Goal: Entertainment & Leisure: Consume media (video, audio)

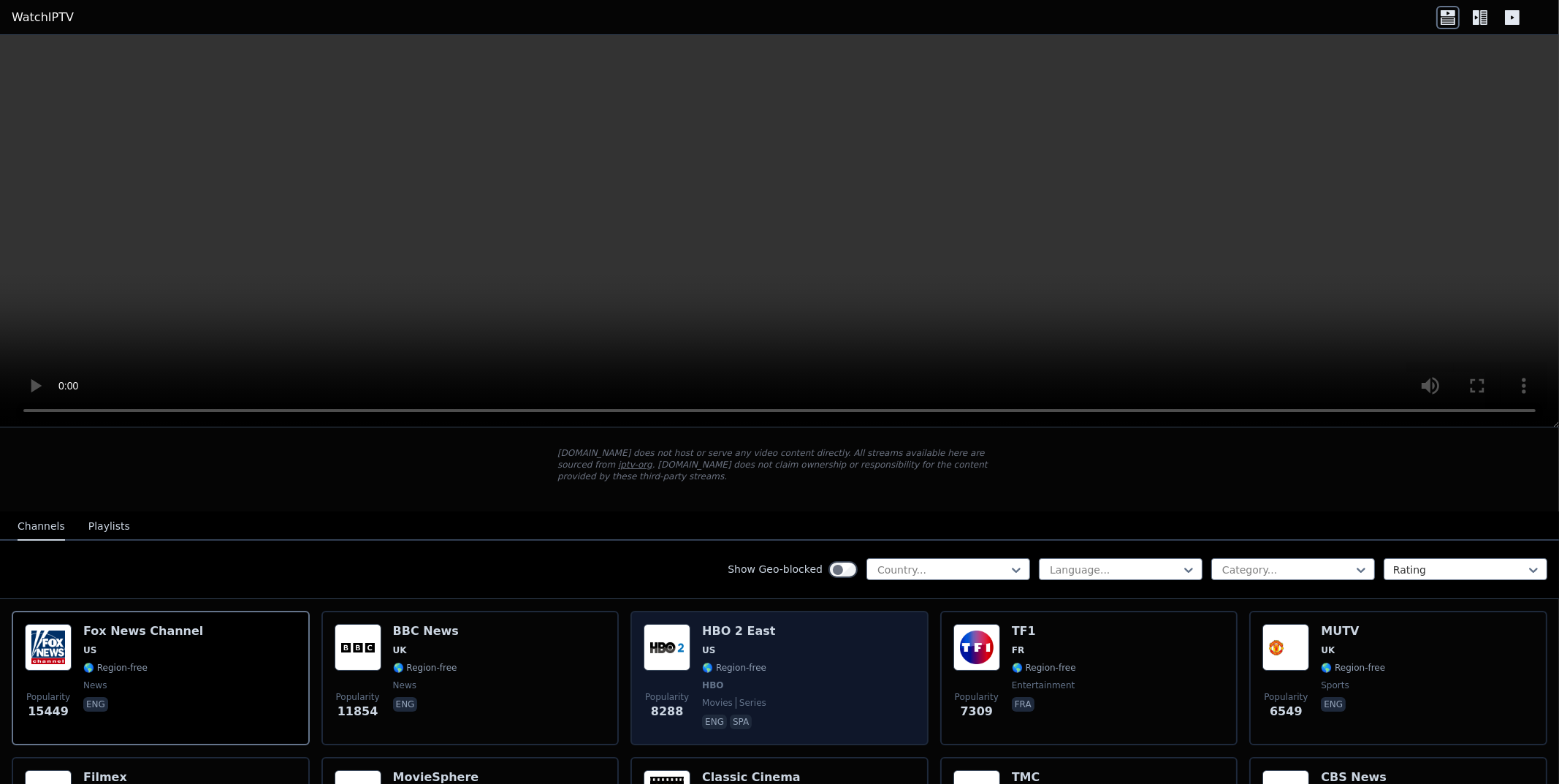
scroll to position [73, 0]
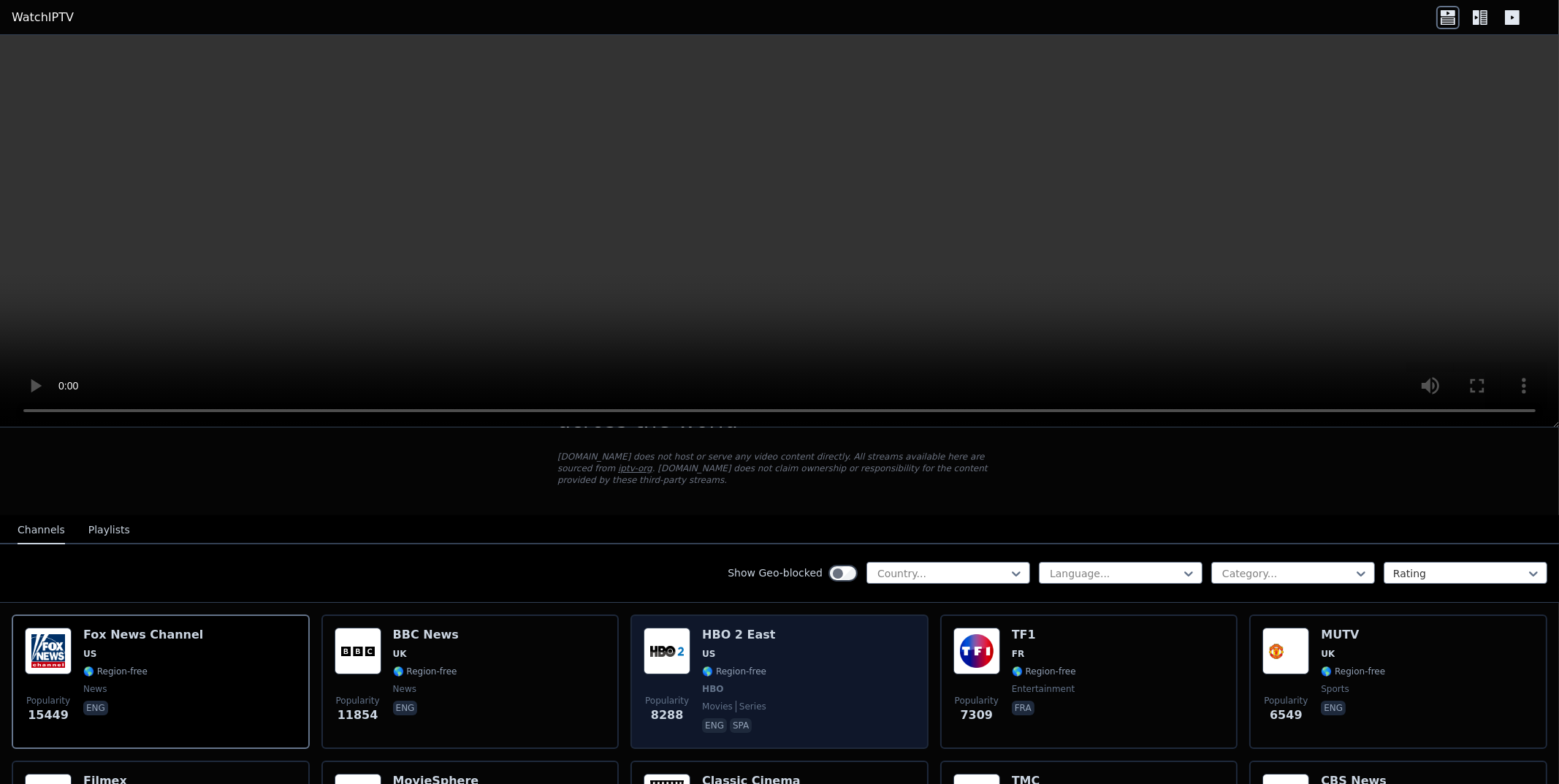
click at [820, 653] on div "Popularity 8288 HBO 2 East US 🌎 Region-free HBO movies series eng spa" at bounding box center [779, 681] width 271 height 108
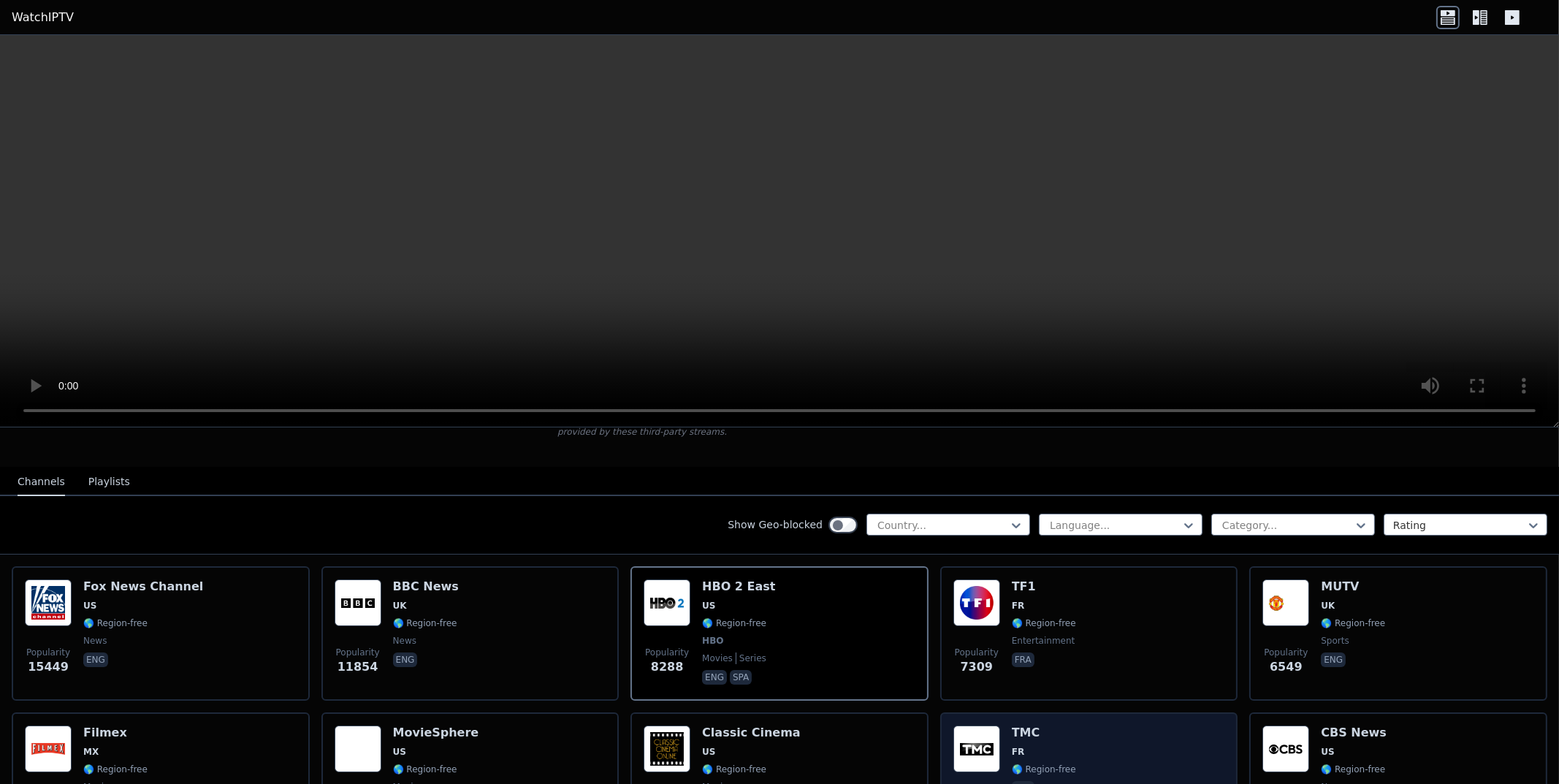
scroll to position [145, 0]
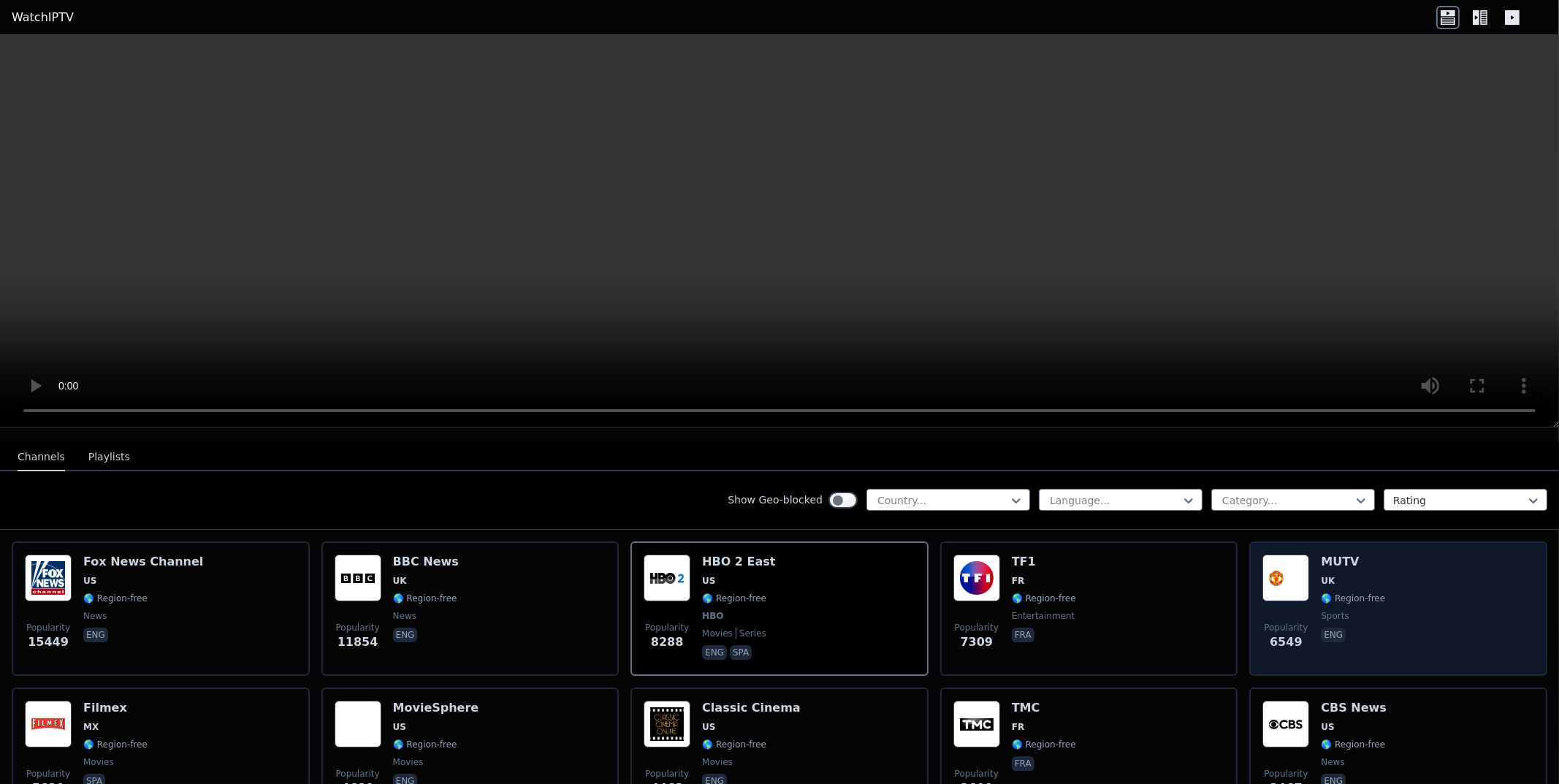
click at [1405, 619] on div "Popularity 6549 MUTV [GEOGRAPHIC_DATA] 🌎 Region-free sports eng" at bounding box center [1398, 608] width 271 height 108
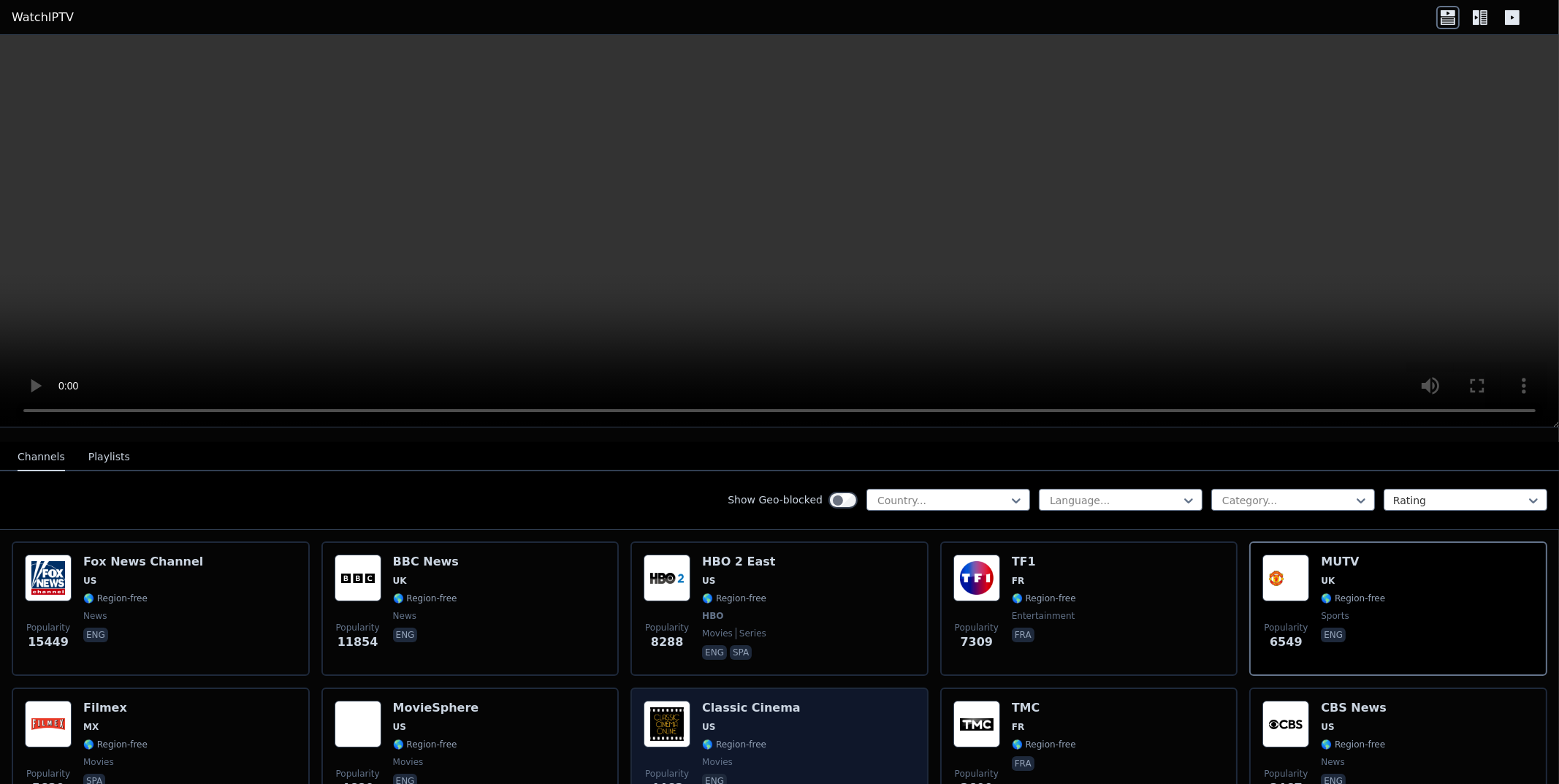
click at [822, 723] on div "Popularity 4463 Classic Cinema US 🌎 Region-free movies eng" at bounding box center [779, 753] width 271 height 105
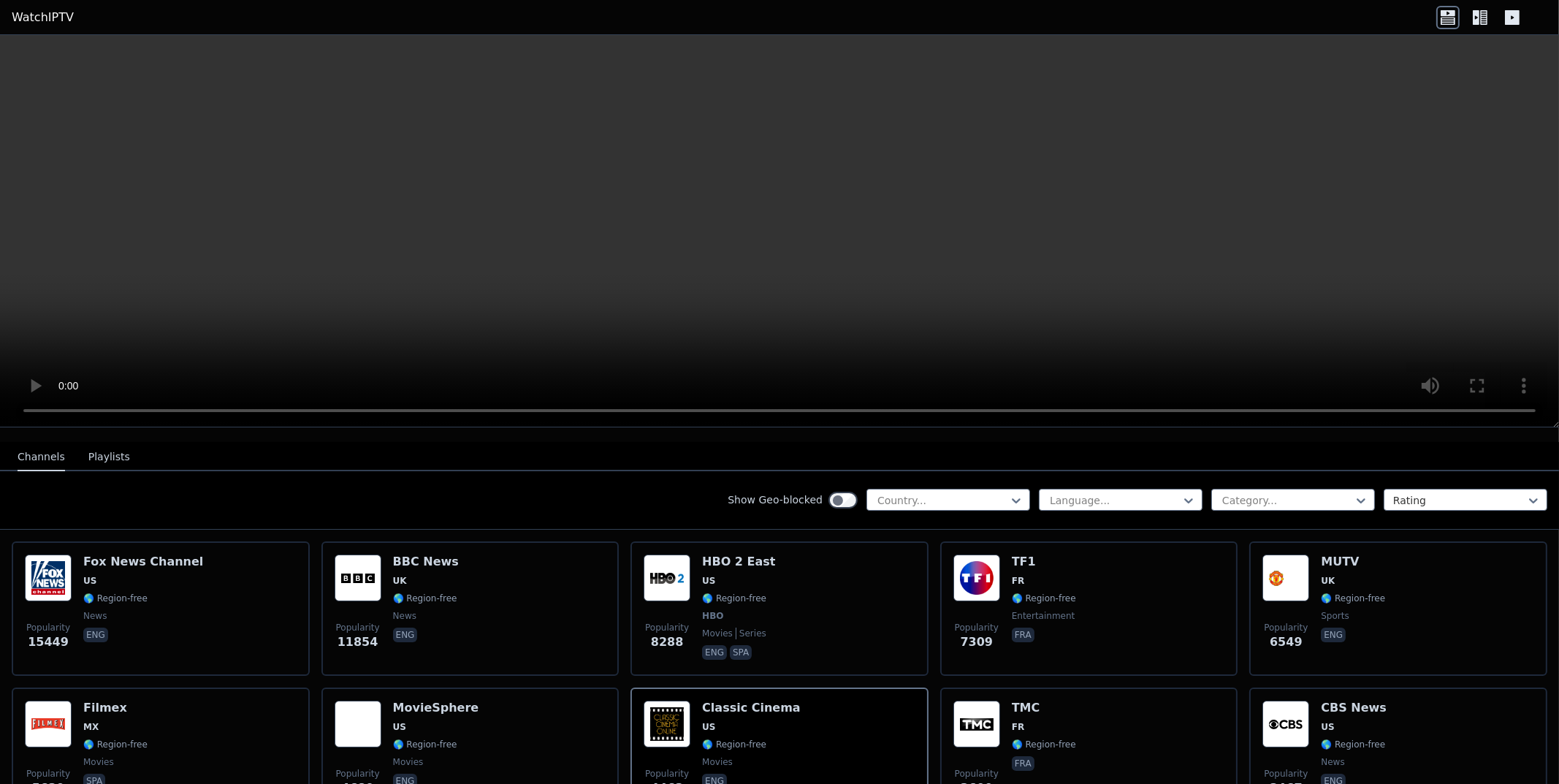
click at [70, 443] on div "Channels Playlists" at bounding box center [74, 457] width 136 height 28
click at [88, 443] on button "Playlists" at bounding box center [109, 457] width 42 height 28
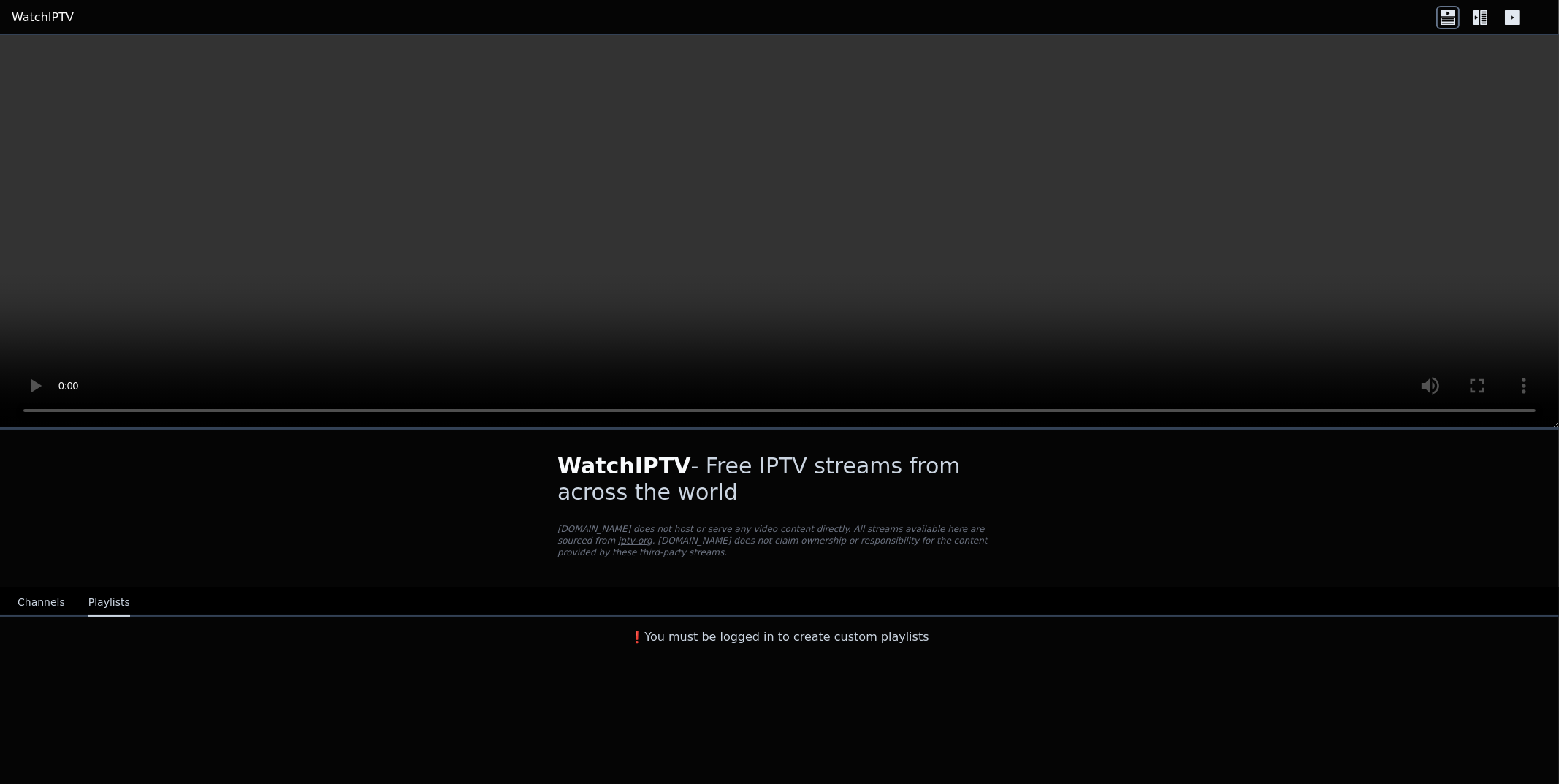
scroll to position [0, 0]
click at [50, 592] on button "Channels" at bounding box center [42, 602] width 48 height 28
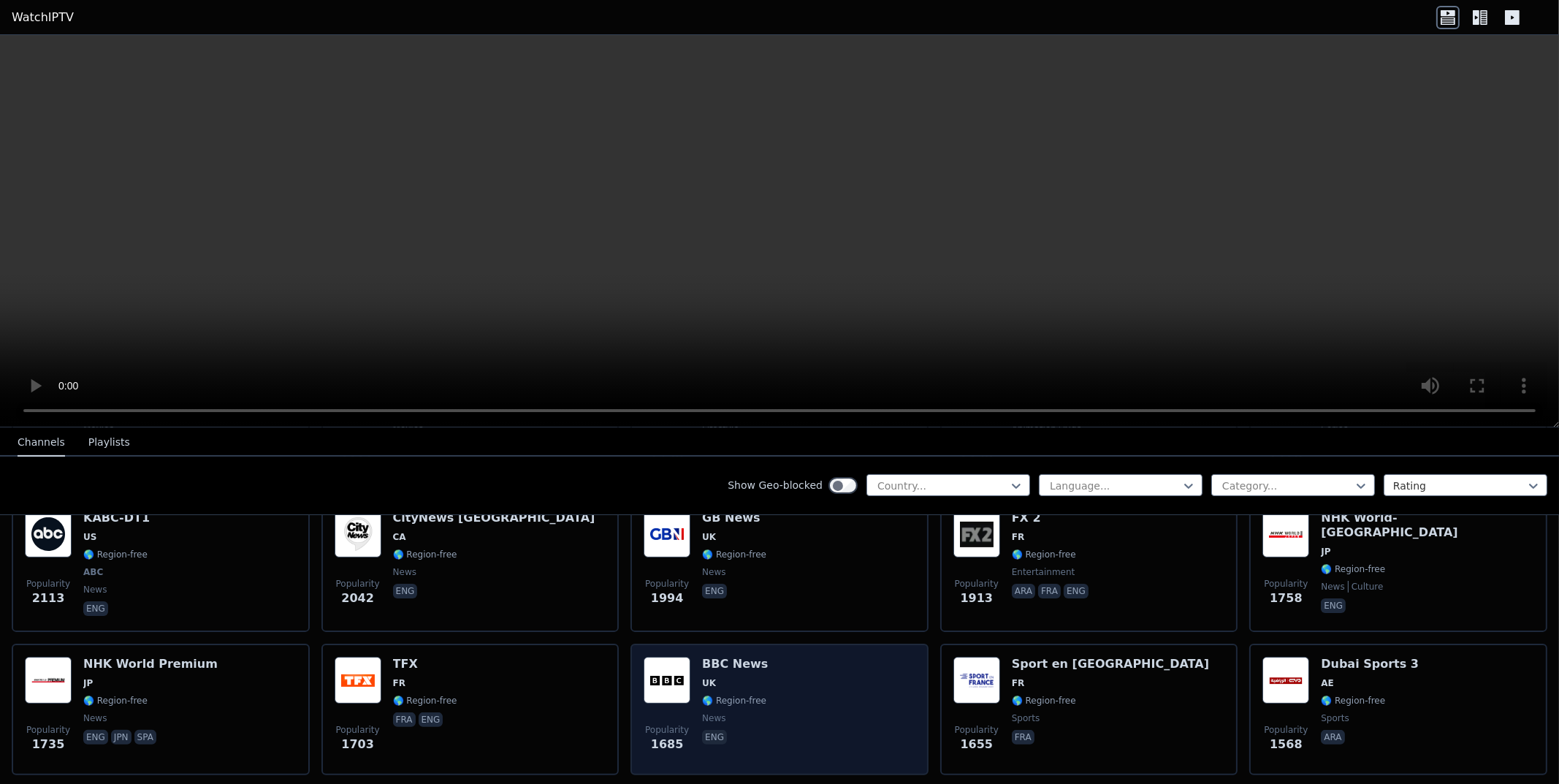
scroll to position [949, 0]
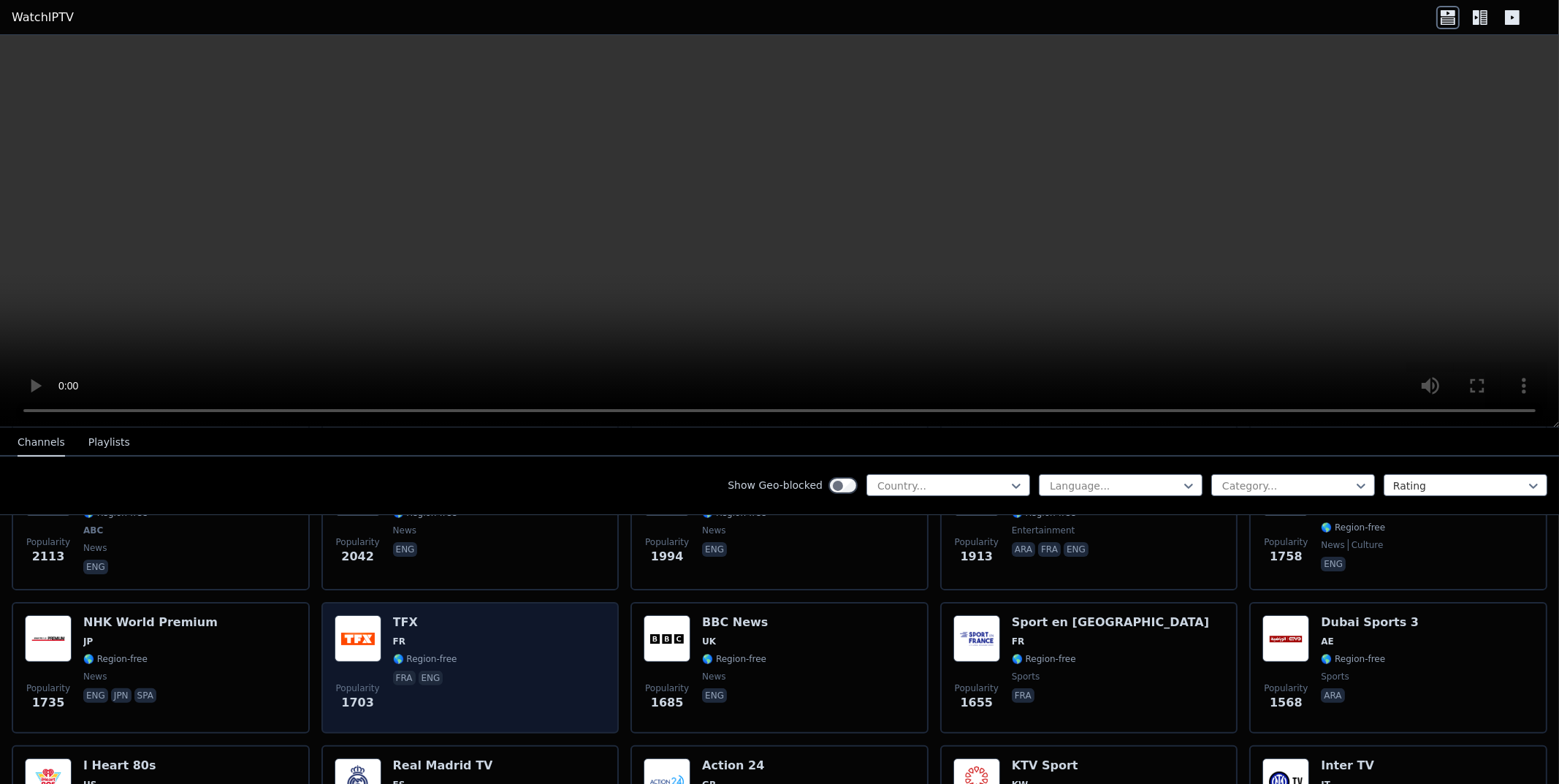
click at [480, 682] on div "Popularity 1703 TFX FR 🌎 Region-free fra eng" at bounding box center [470, 668] width 271 height 105
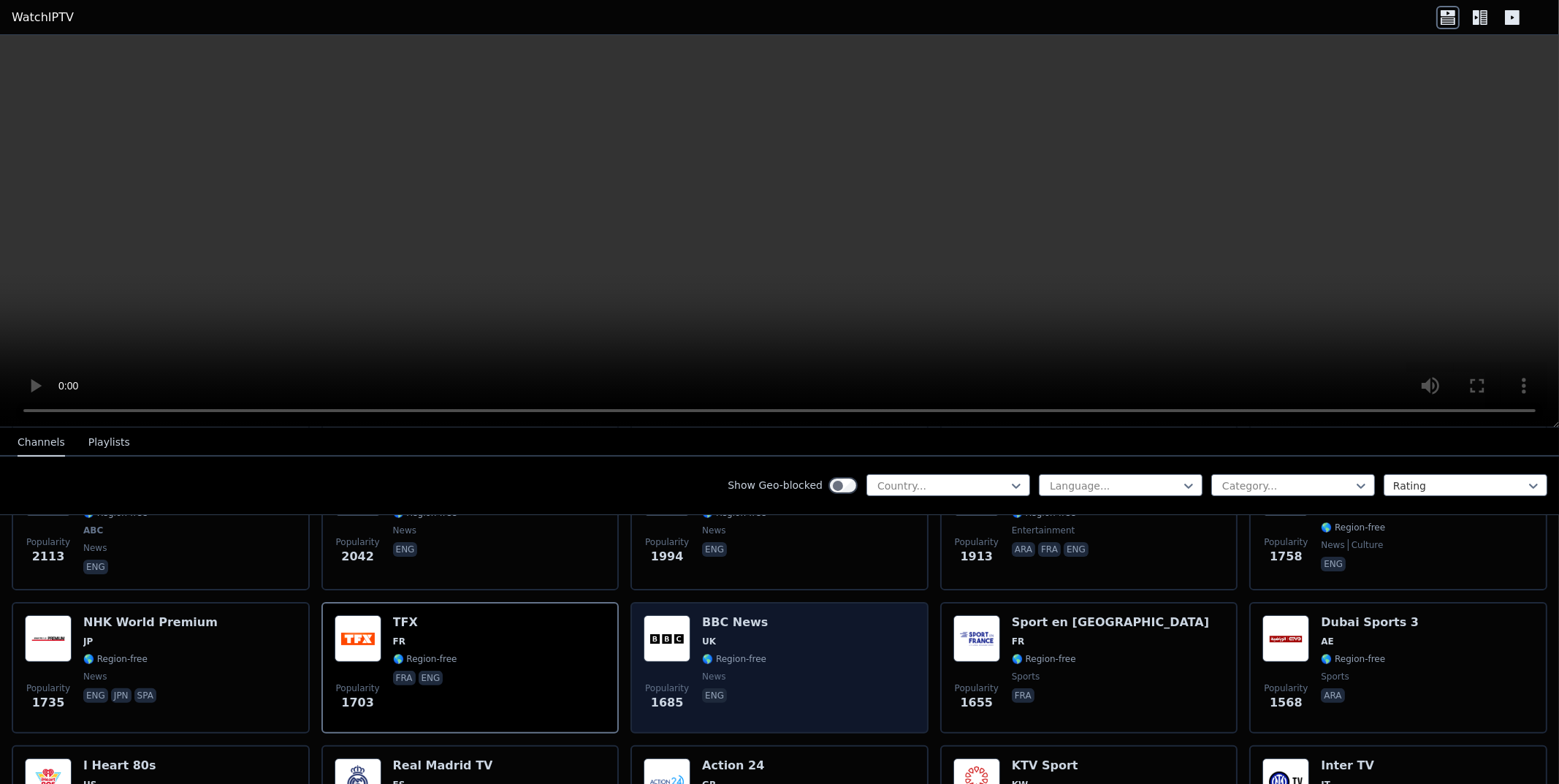
click at [856, 675] on div "Popularity 1685 BBC News UK 🌎 Region-free news eng" at bounding box center [779, 668] width 271 height 105
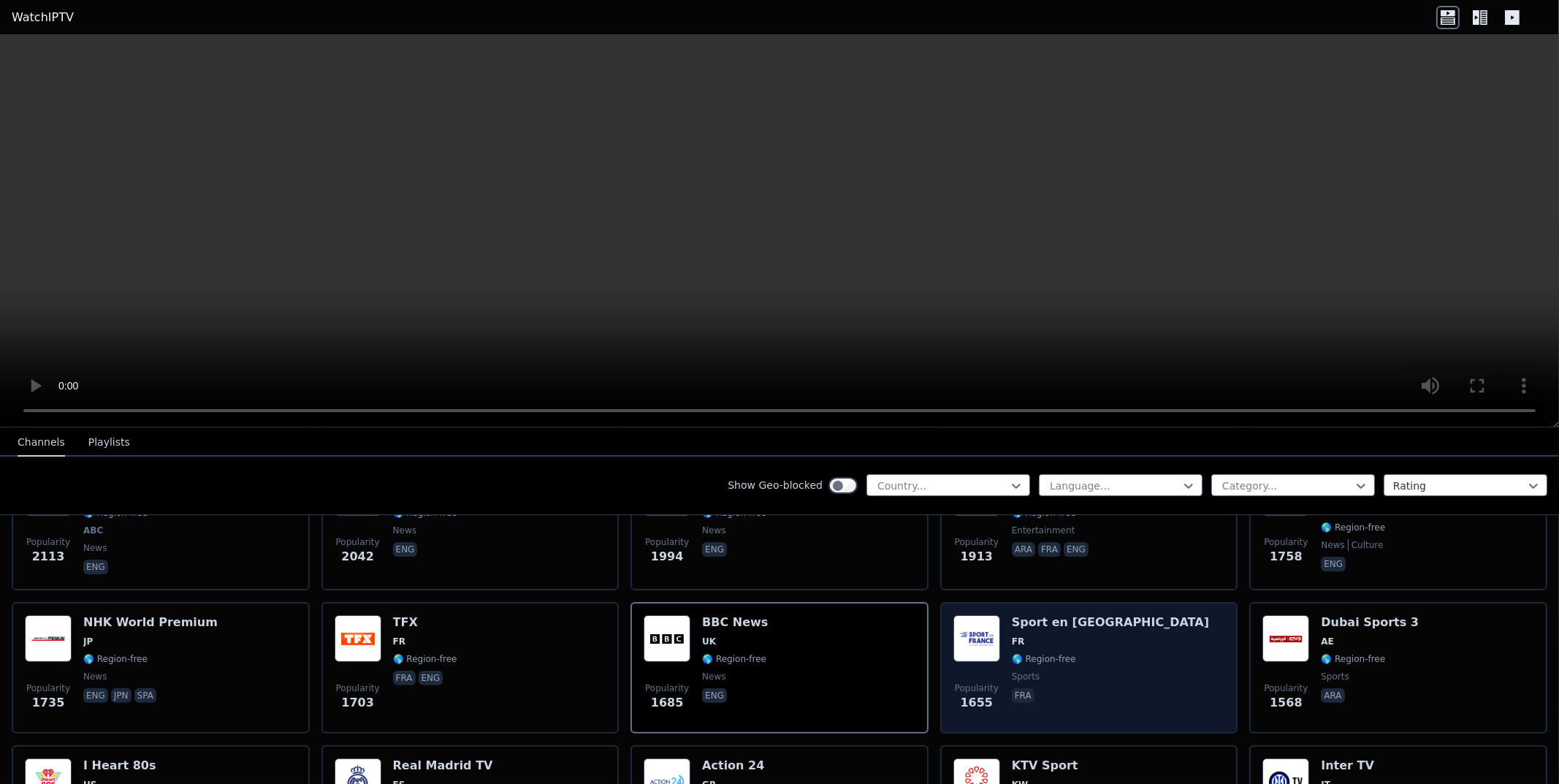
click at [1096, 668] on div "Popularity 1655 Sport en [GEOGRAPHIC_DATA] FR 🌎 Region-free sports fra" at bounding box center [1089, 668] width 271 height 105
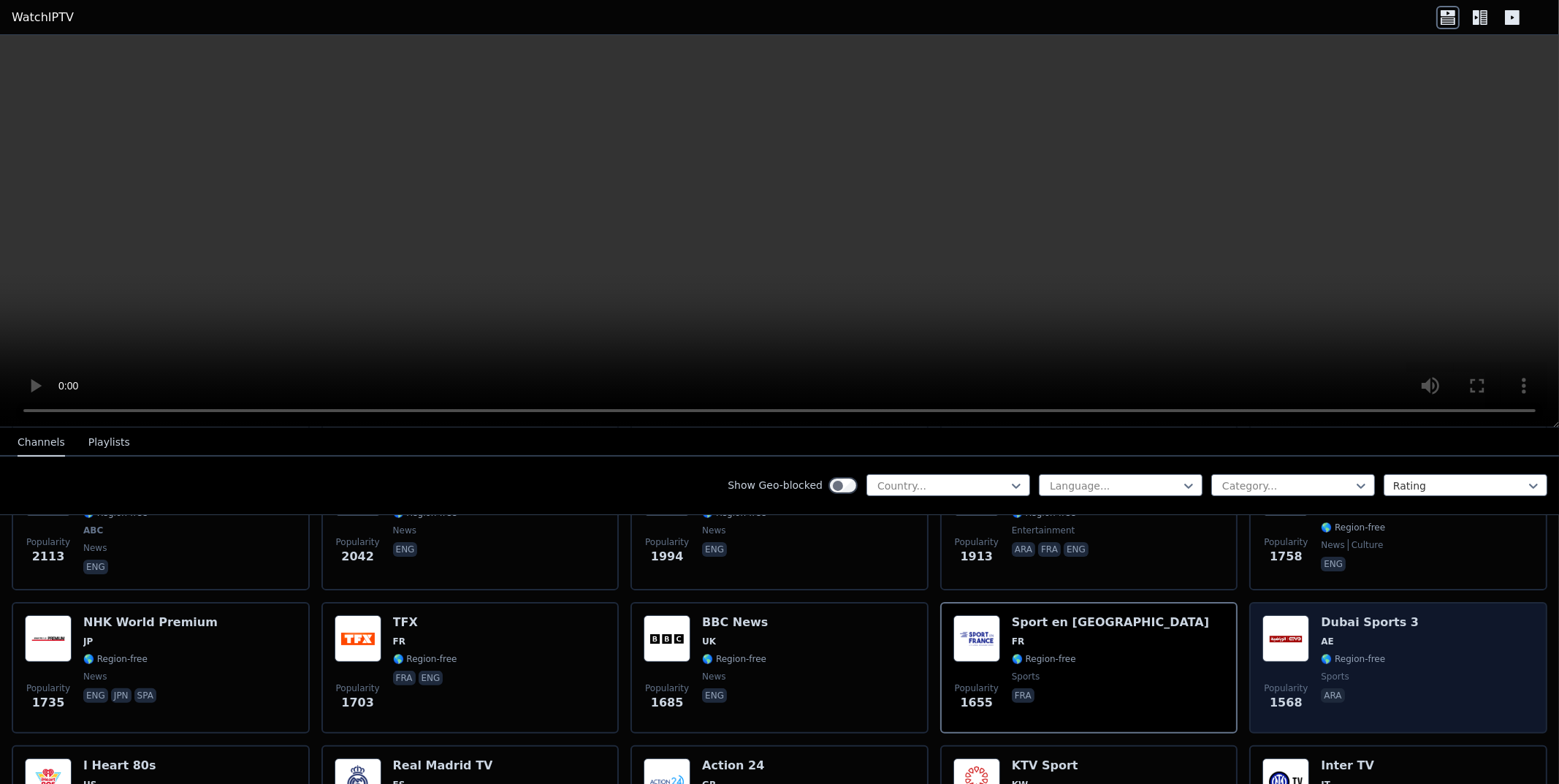
click at [1419, 663] on div "Popularity 1568 Dubai Sports 3 AE 🌎 Region-free sports ara" at bounding box center [1398, 668] width 271 height 105
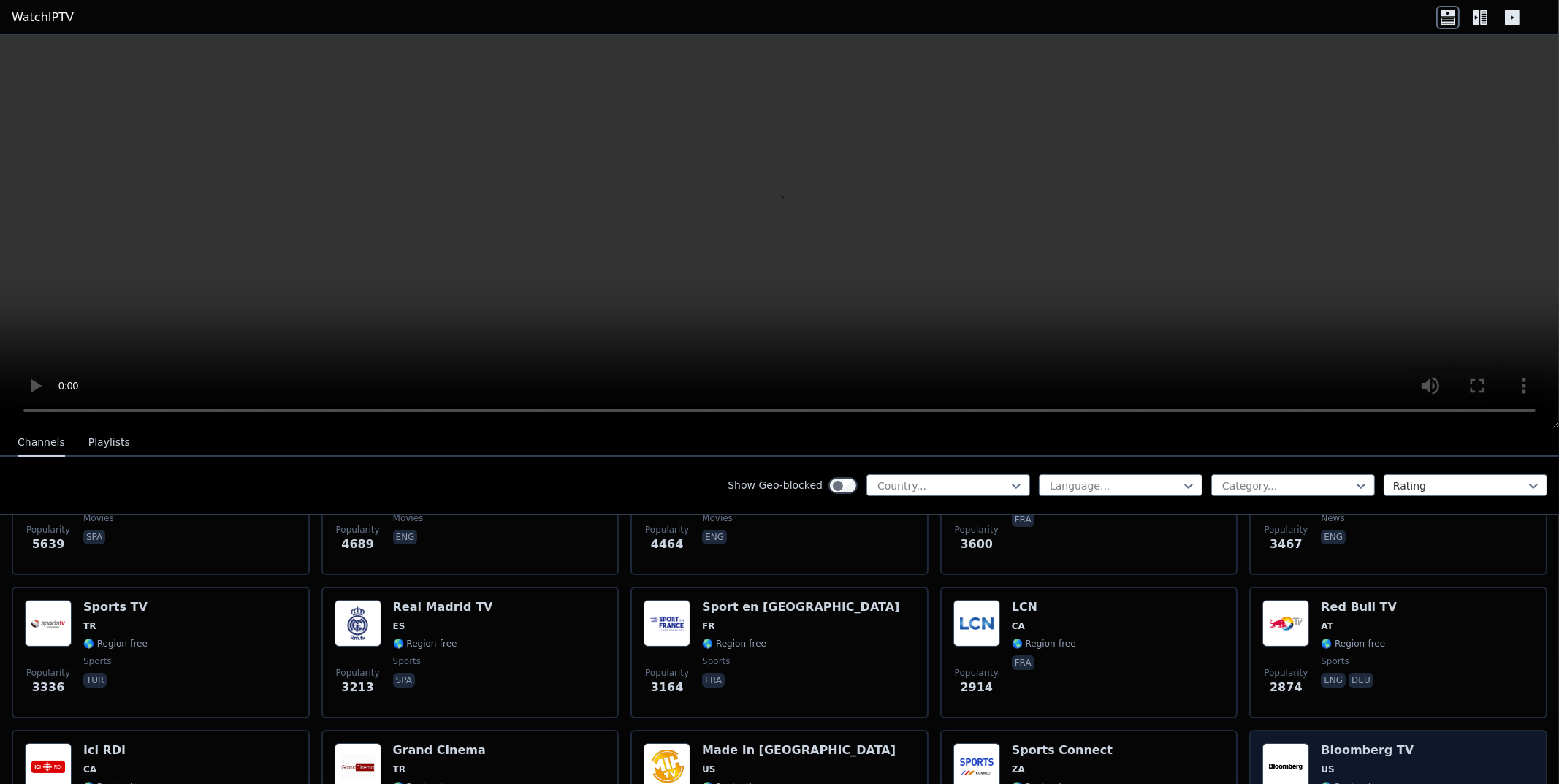
scroll to position [365, 0]
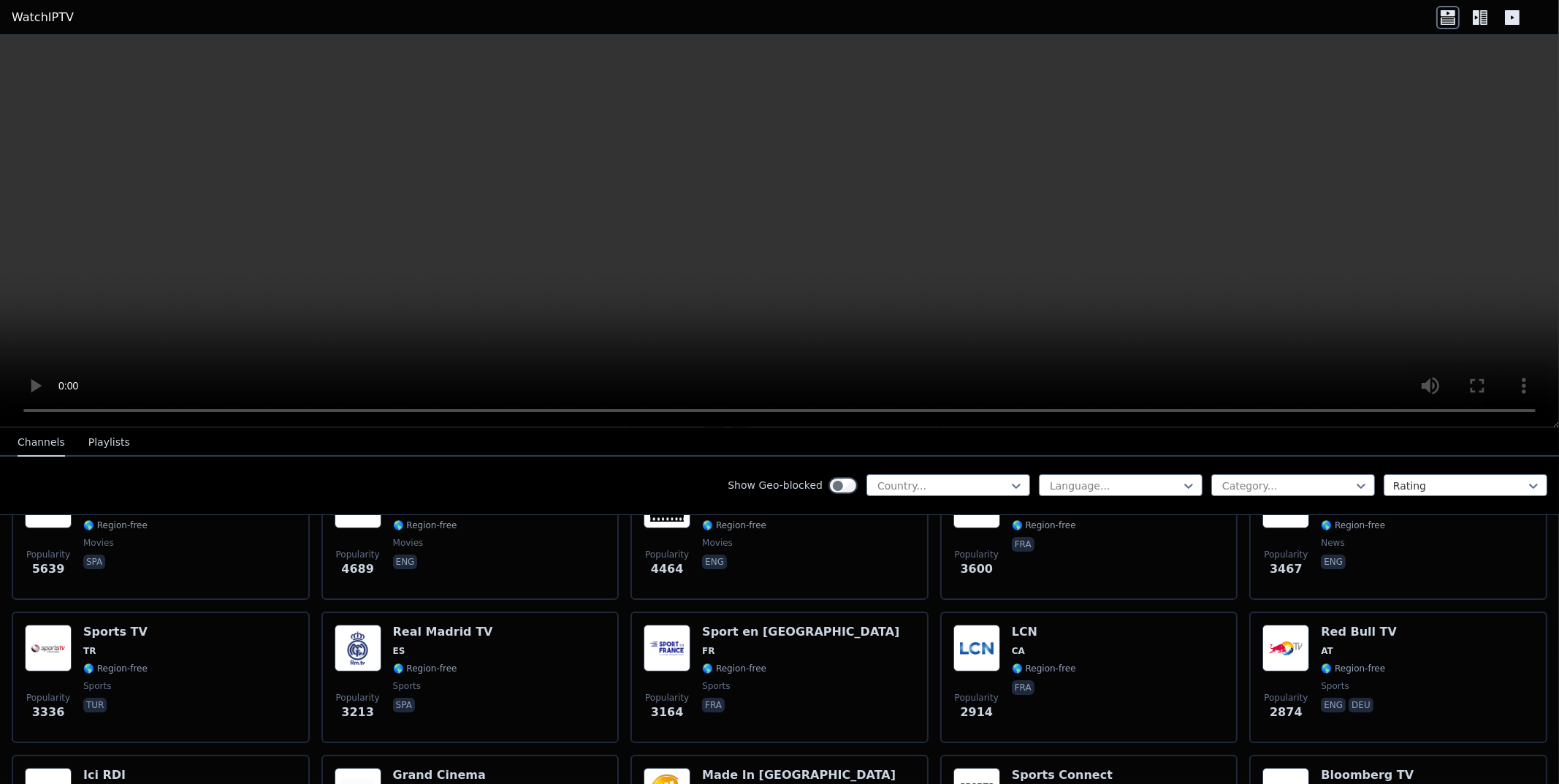
click at [1323, 409] on video at bounding box center [780, 231] width 1559 height 392
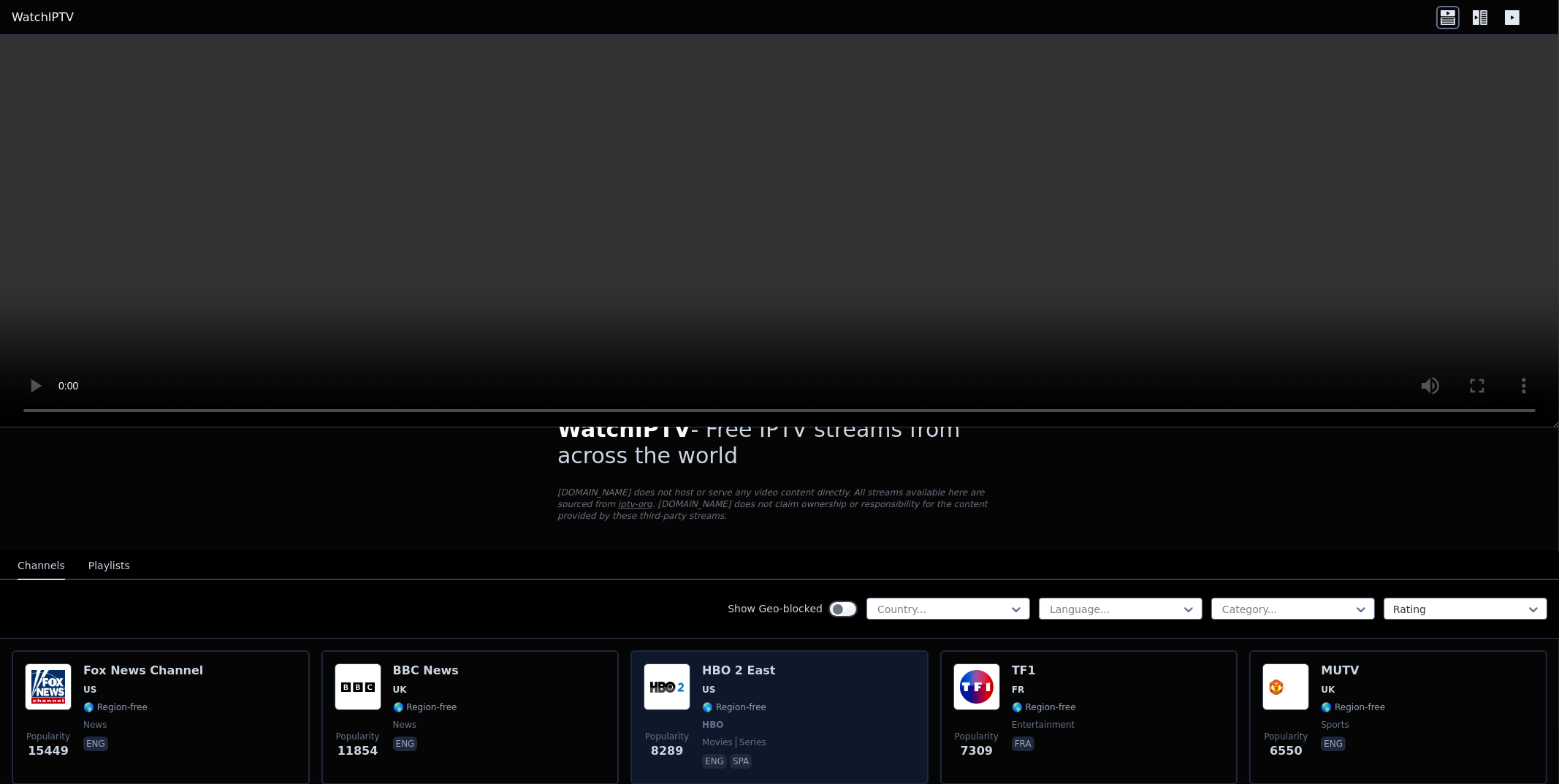
scroll to position [73, 0]
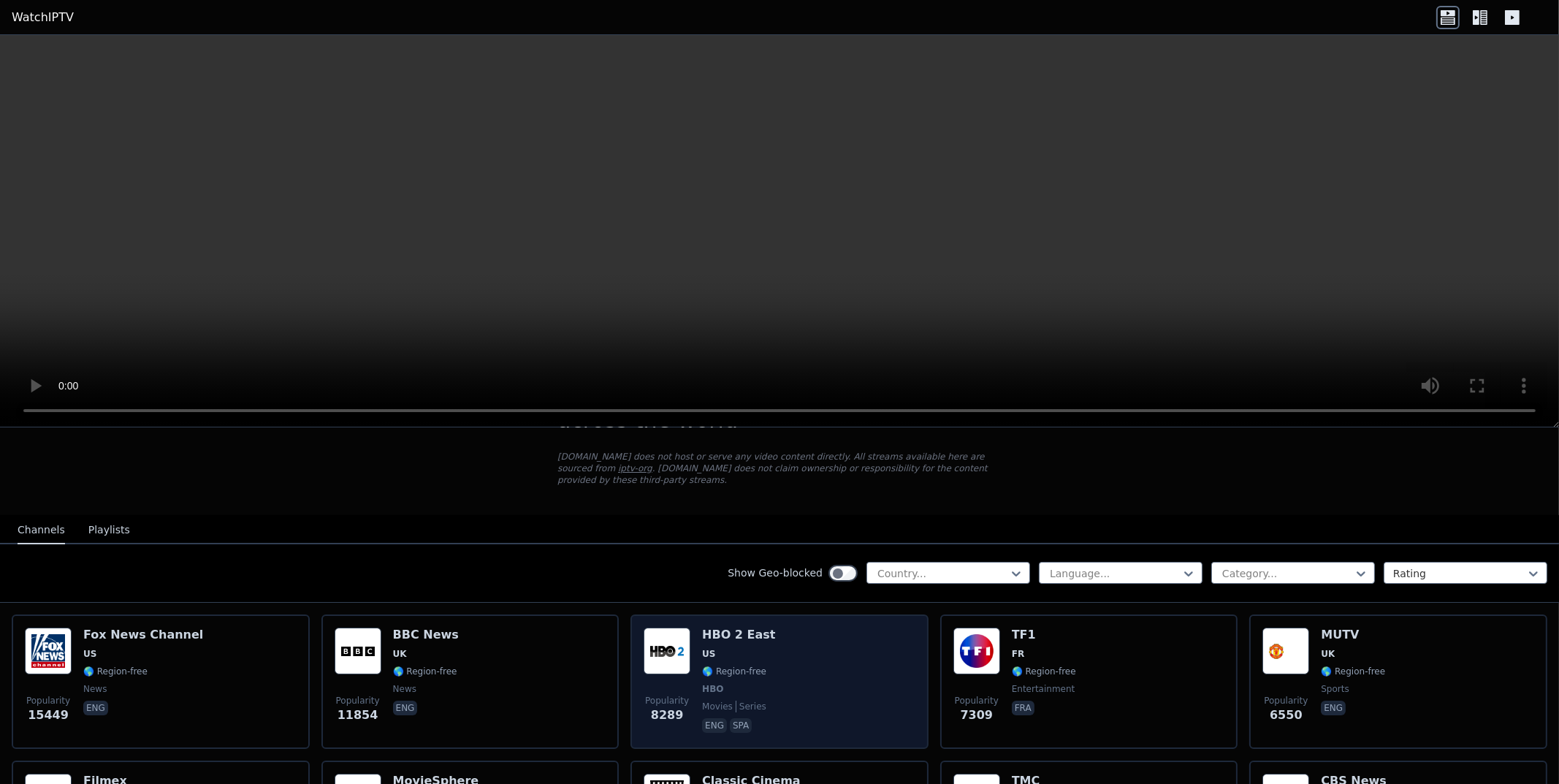
click at [745, 666] on span "🌎 Region-free" at bounding box center [734, 672] width 65 height 12
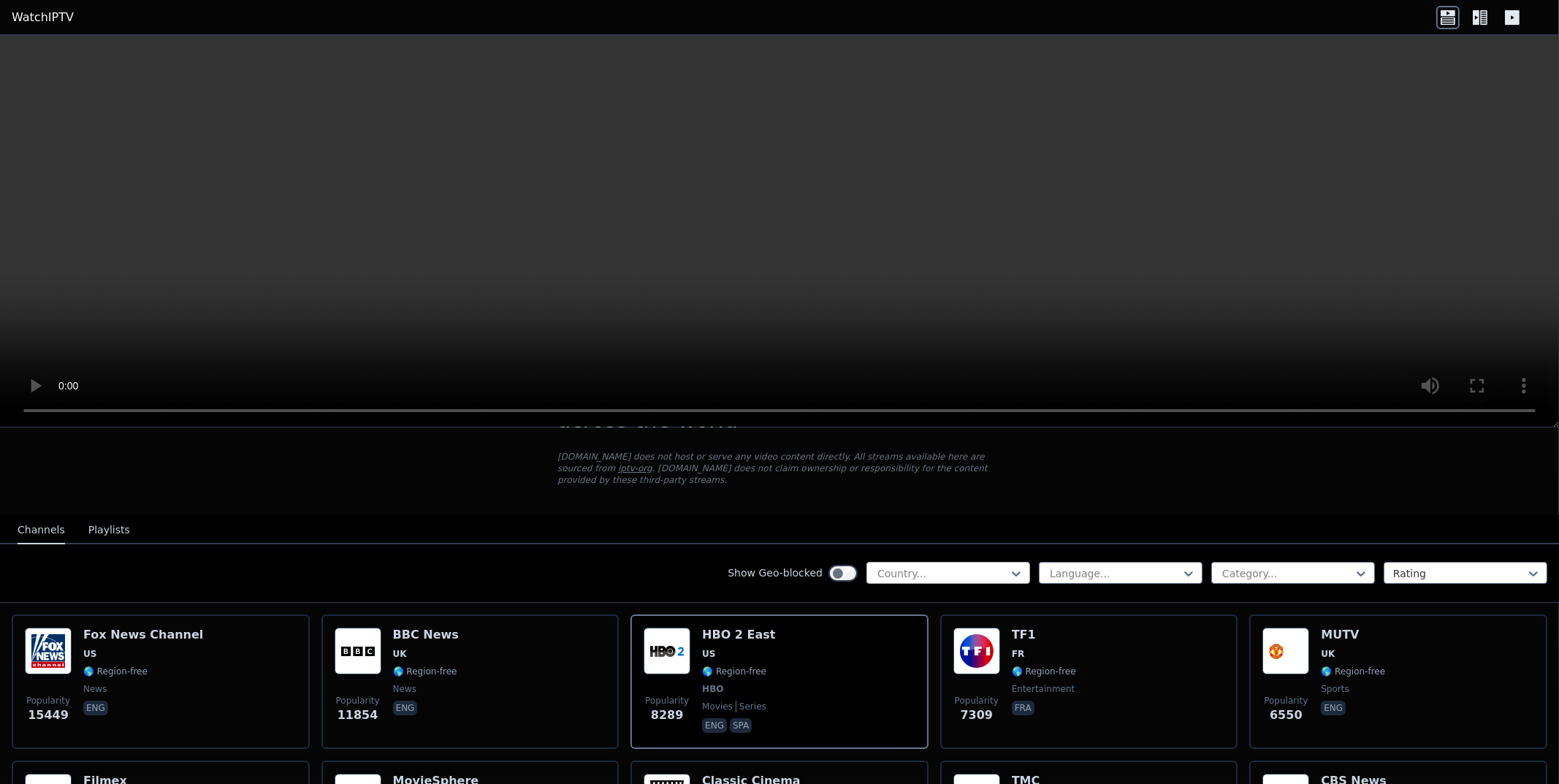
click at [947, 566] on div at bounding box center [943, 573] width 133 height 15
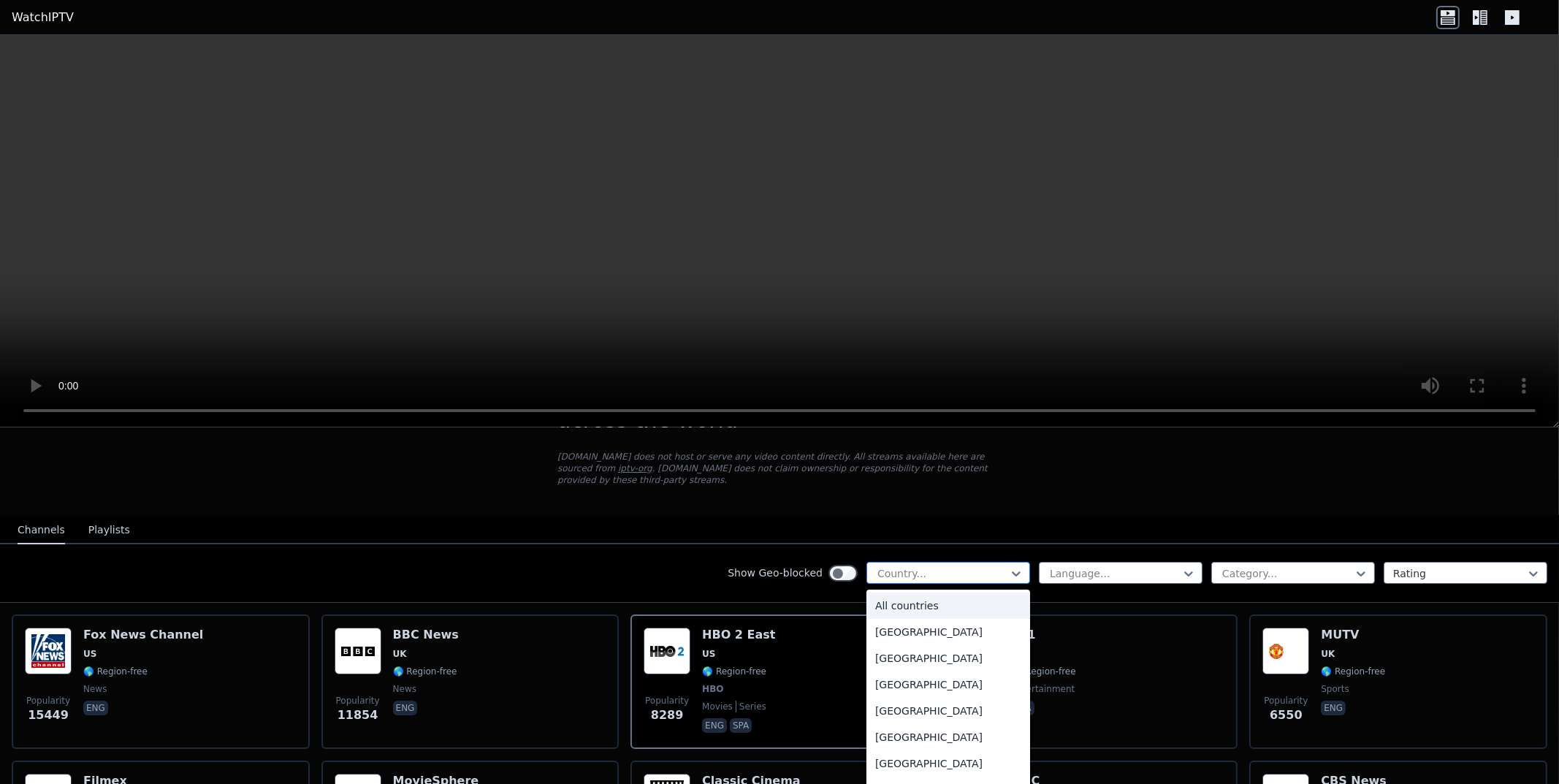
click at [966, 566] on div at bounding box center [943, 573] width 133 height 15
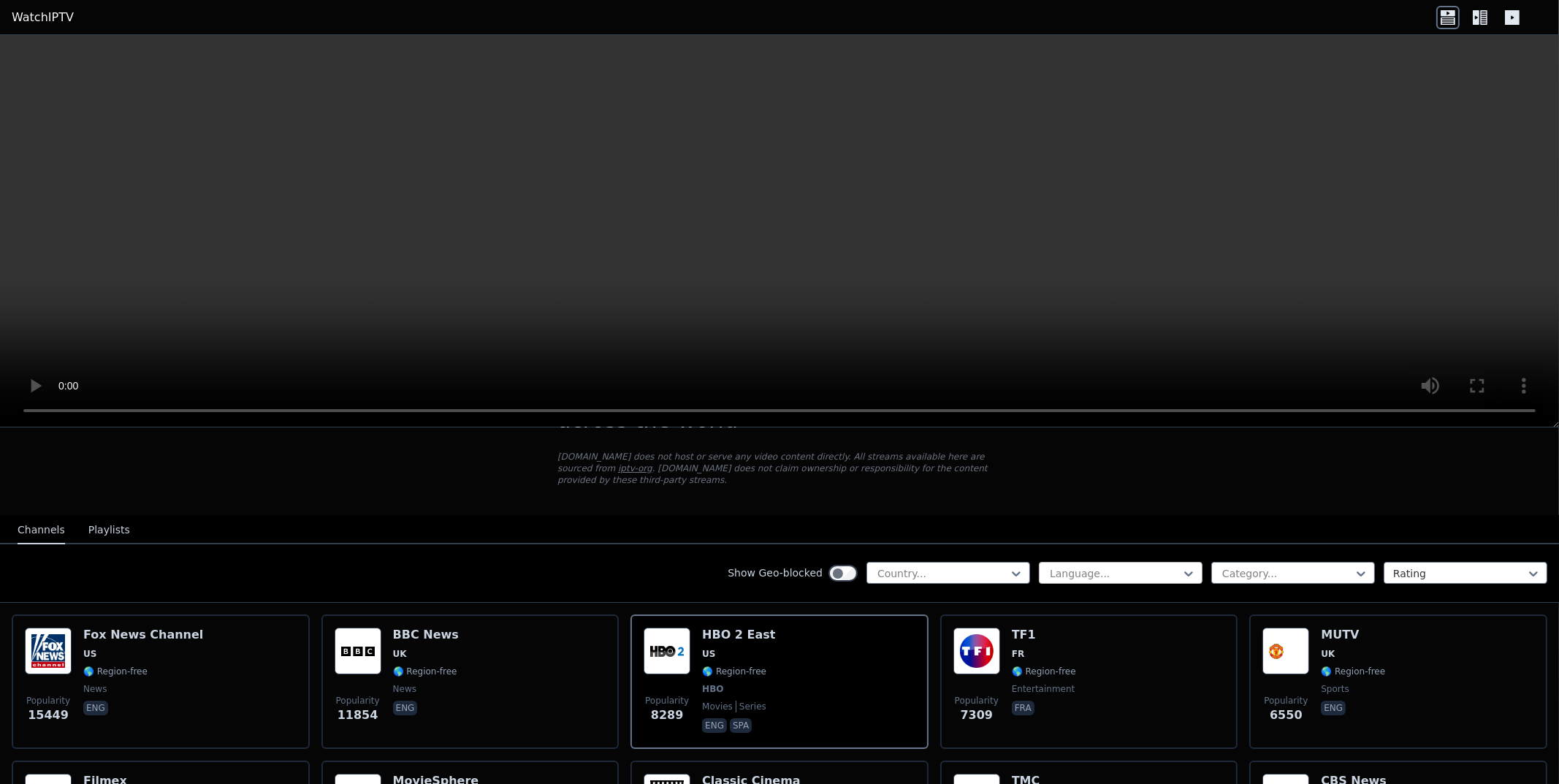
click at [1085, 566] on div at bounding box center [1116, 573] width 133 height 15
click at [1104, 568] on div "Language..." at bounding box center [1121, 572] width 164 height 22
click at [1262, 566] on div at bounding box center [1288, 573] width 133 height 15
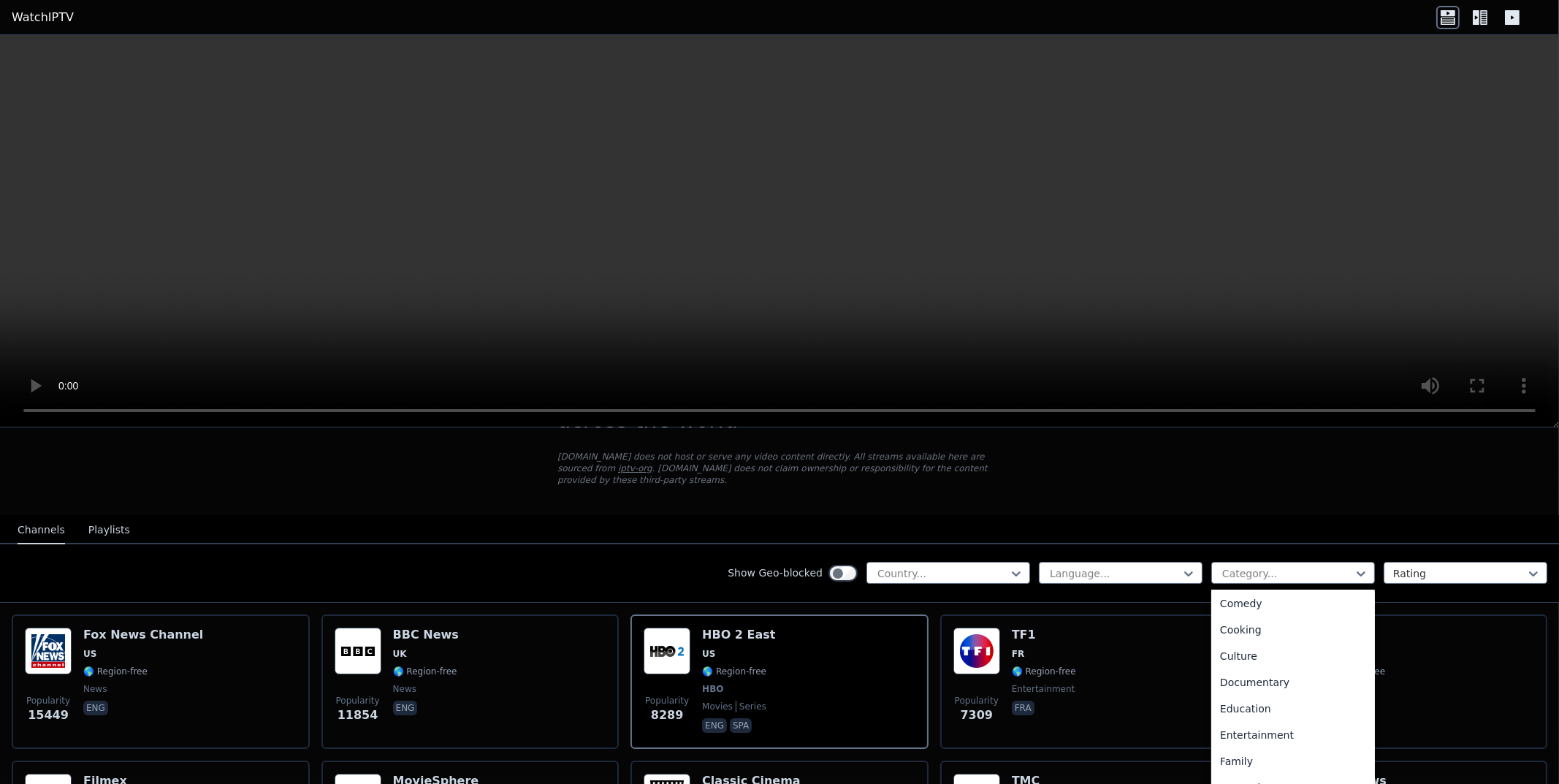
scroll to position [438, 0]
click at [1363, 515] on nav "Channels Playlists" at bounding box center [780, 529] width 1559 height 29
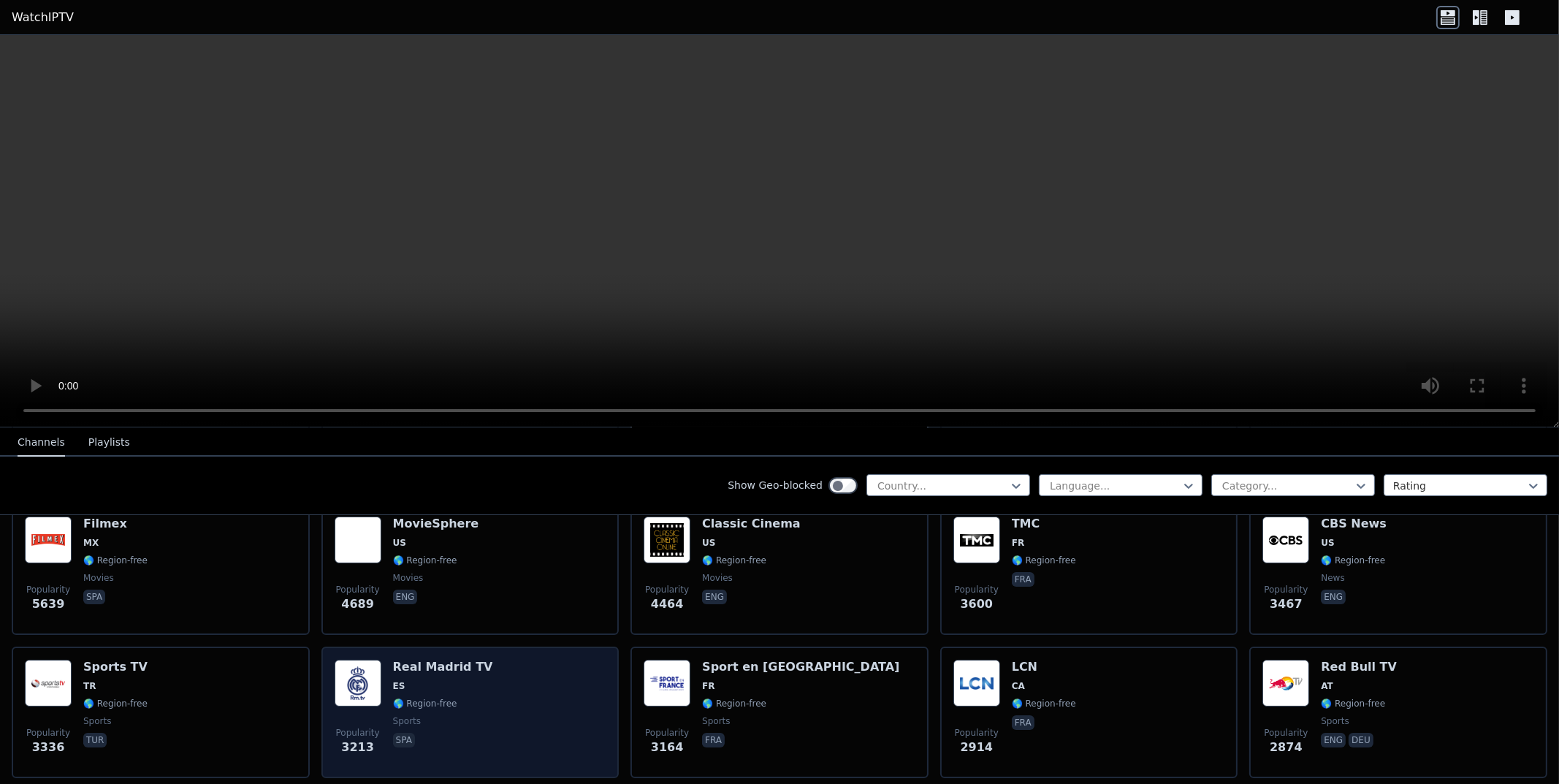
scroll to position [291, 0]
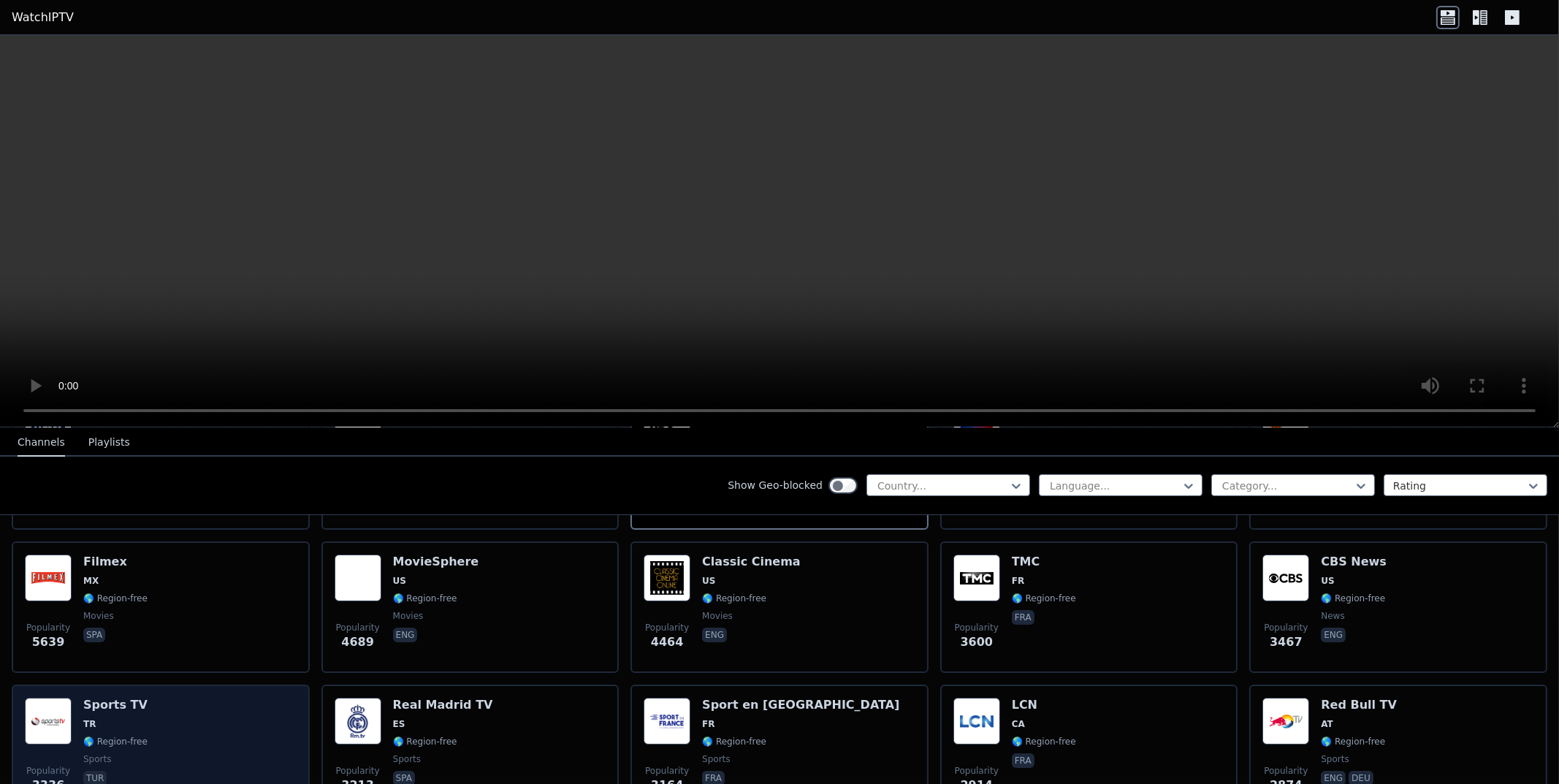
click at [201, 732] on div "Popularity 3336 Sports TV TR 🌎 Region-free sports tur" at bounding box center [160, 750] width 271 height 105
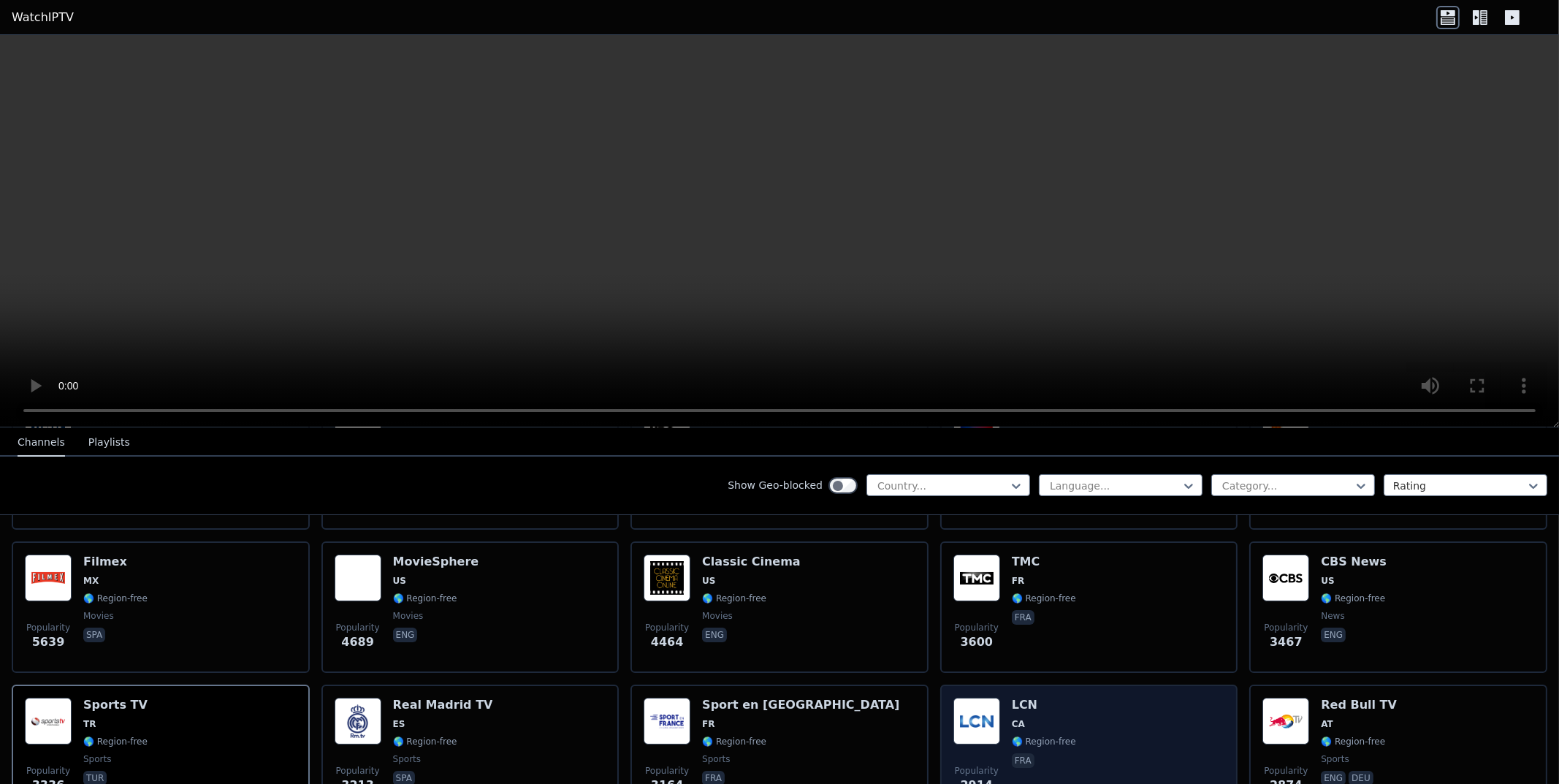
click at [1121, 747] on div "Popularity 2914 LCN CA 🌎 Region-free fra" at bounding box center [1089, 750] width 271 height 105
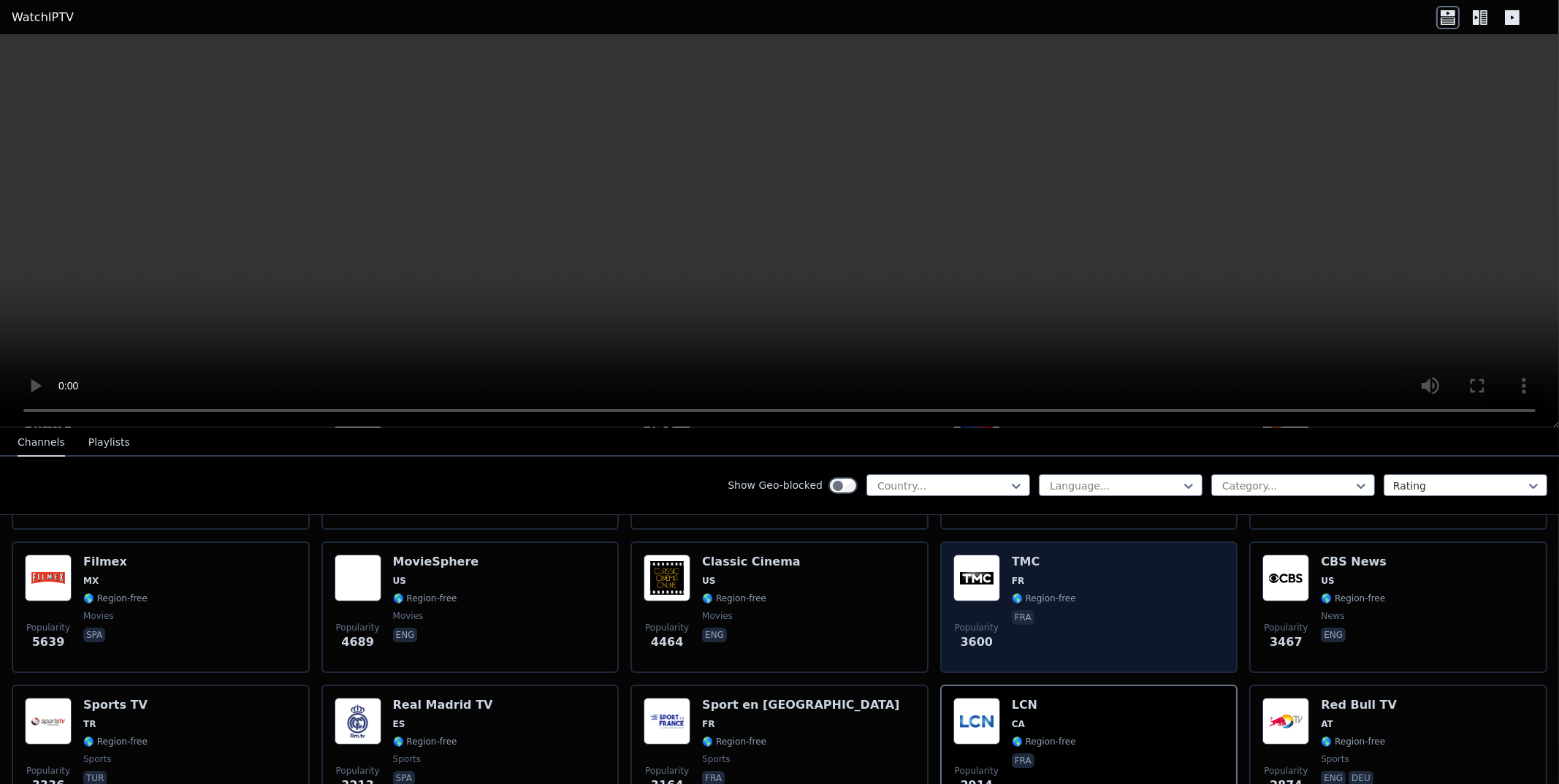
click at [1085, 591] on div "Popularity 3600 TMC FR 🌎 Region-free fra" at bounding box center [1089, 607] width 271 height 105
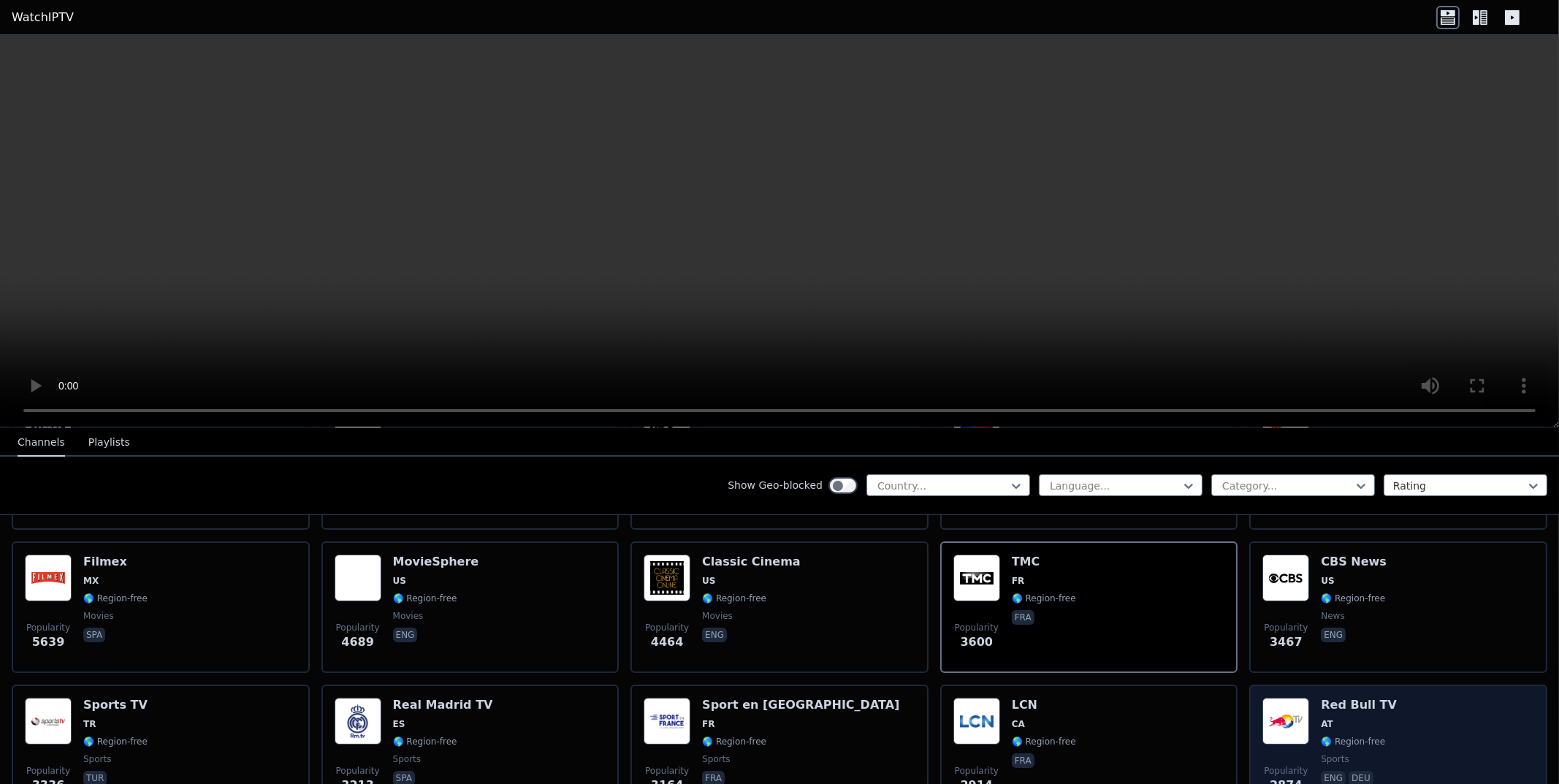
click at [1495, 762] on div "Popularity 2874 Red Bull TV AT 🌎 Region-free sports eng deu" at bounding box center [1398, 750] width 271 height 105
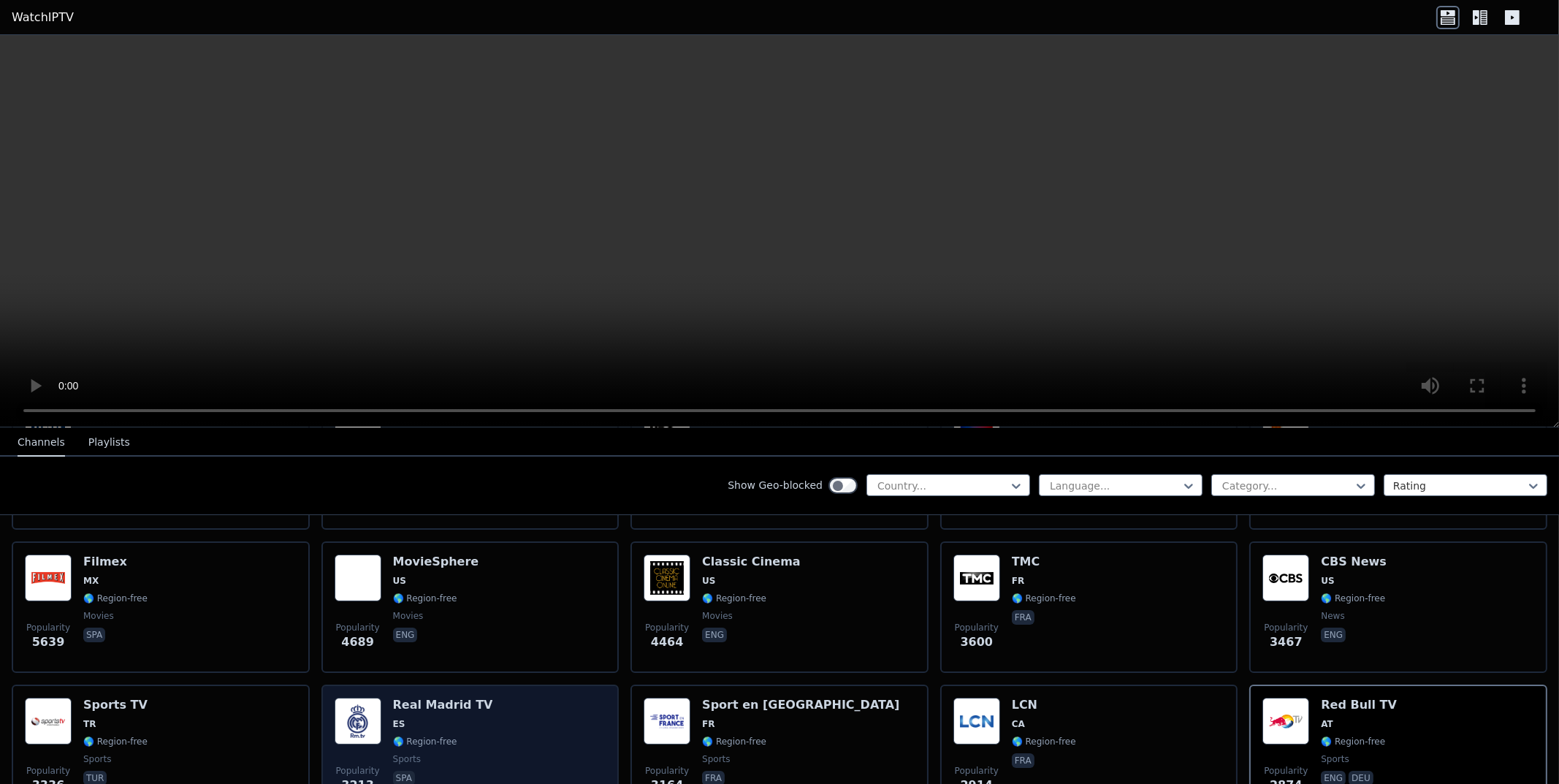
click at [526, 716] on div "Popularity 3213 Real Madrid TV ES 🌎 Region-free sports spa" at bounding box center [470, 750] width 271 height 105
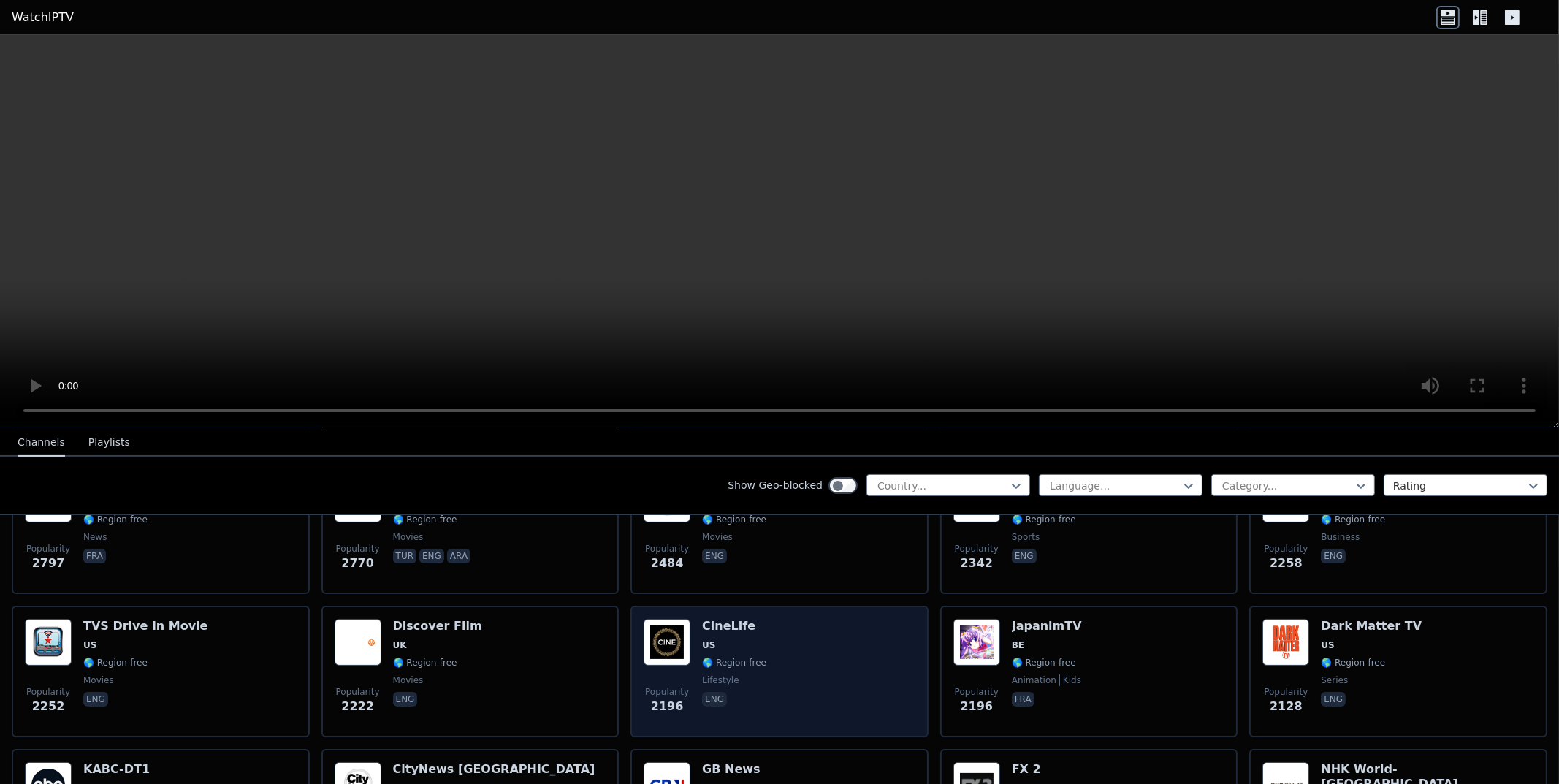
scroll to position [657, 0]
click at [867, 677] on div "Popularity 2196 CineLife US 🌎 Region-free lifestyle eng" at bounding box center [779, 671] width 271 height 105
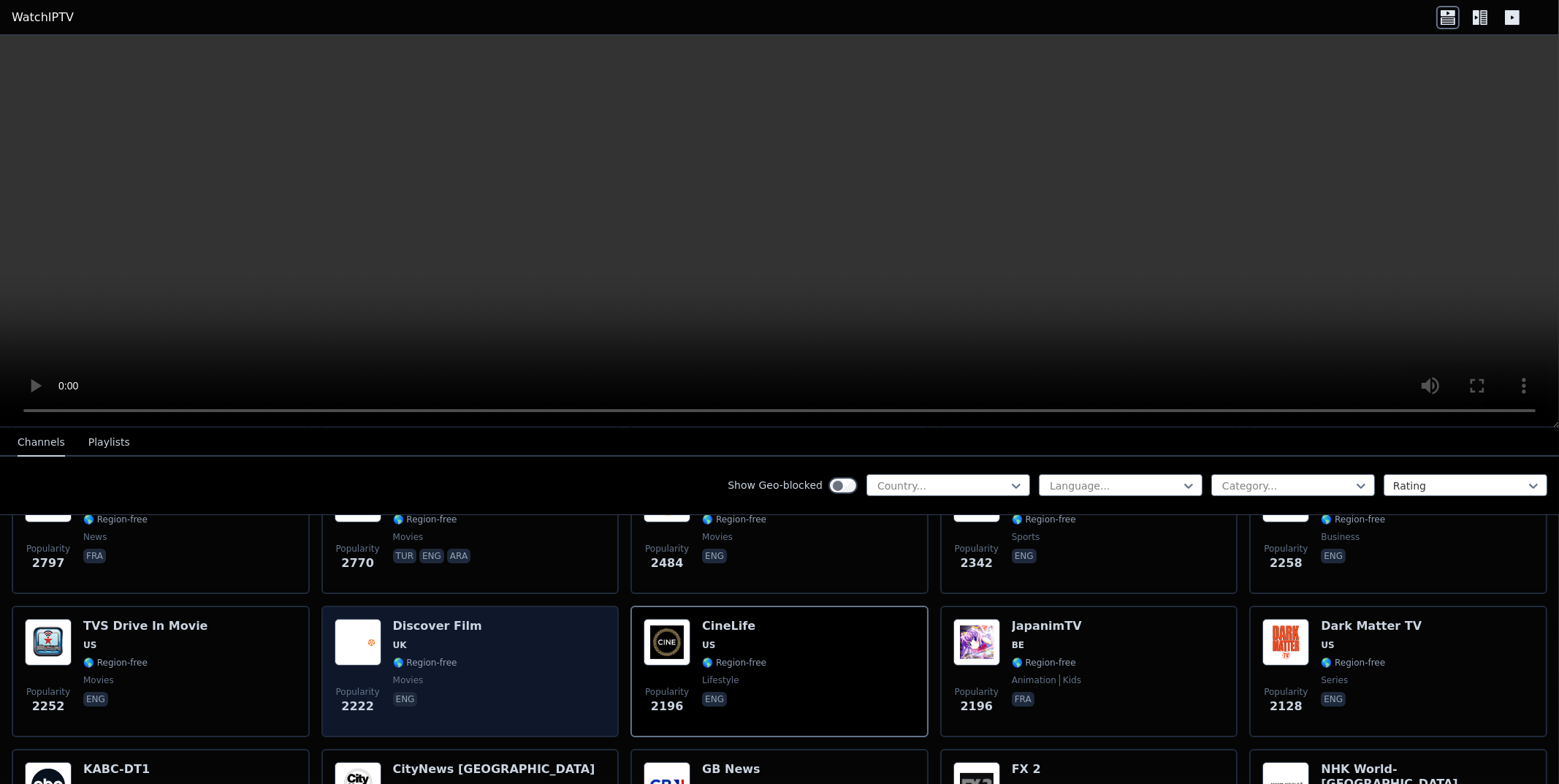
click at [489, 670] on div "Popularity 2222 Discover Film UK 🌎 Region-free movies eng" at bounding box center [470, 671] width 271 height 105
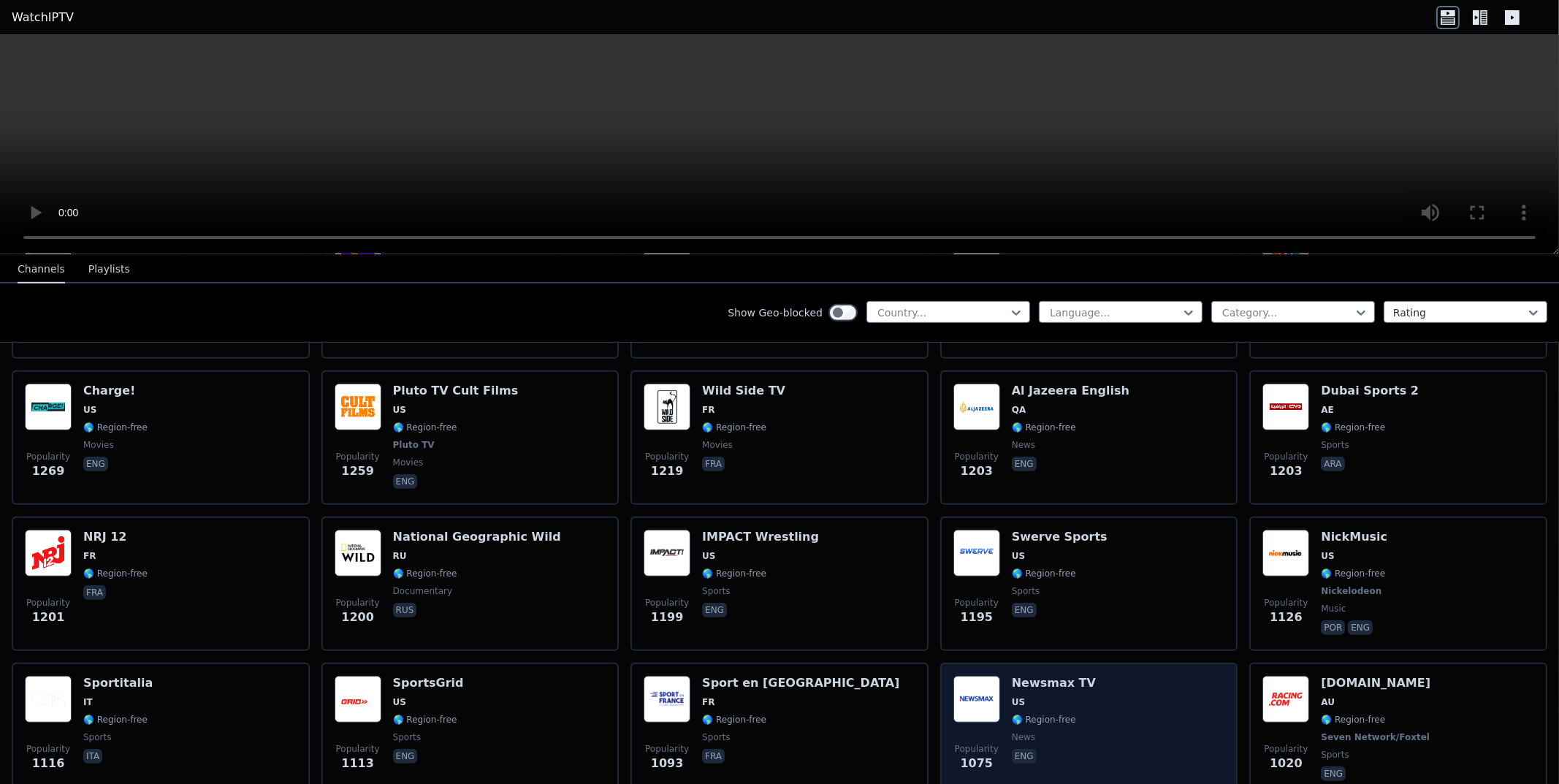
scroll to position [1679, 0]
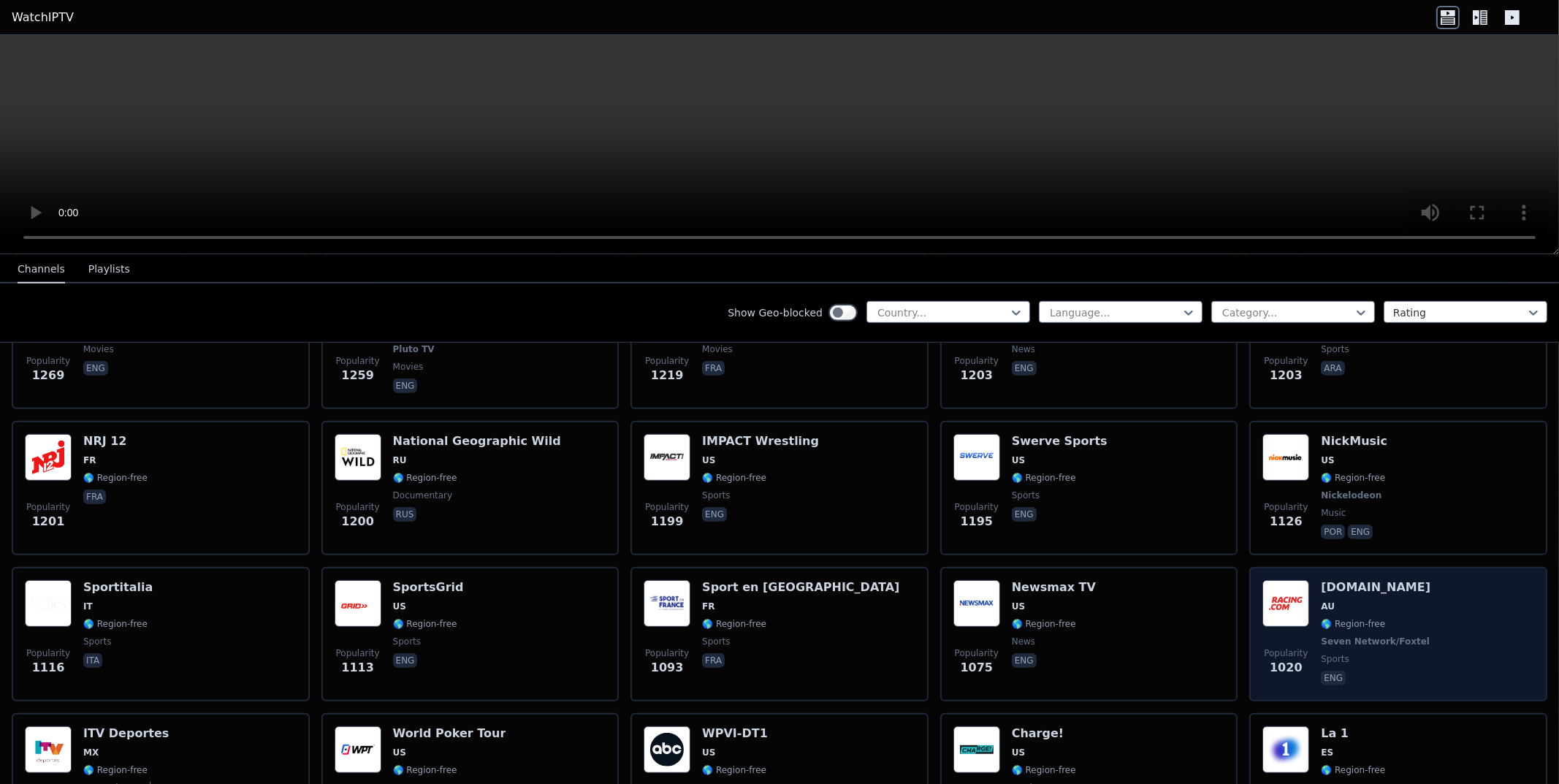
click at [1432, 594] on div "Popularity 1020 [DOMAIN_NAME] AU 🌎 Region-free Seven Network/Foxtel sports eng" at bounding box center [1398, 634] width 271 height 108
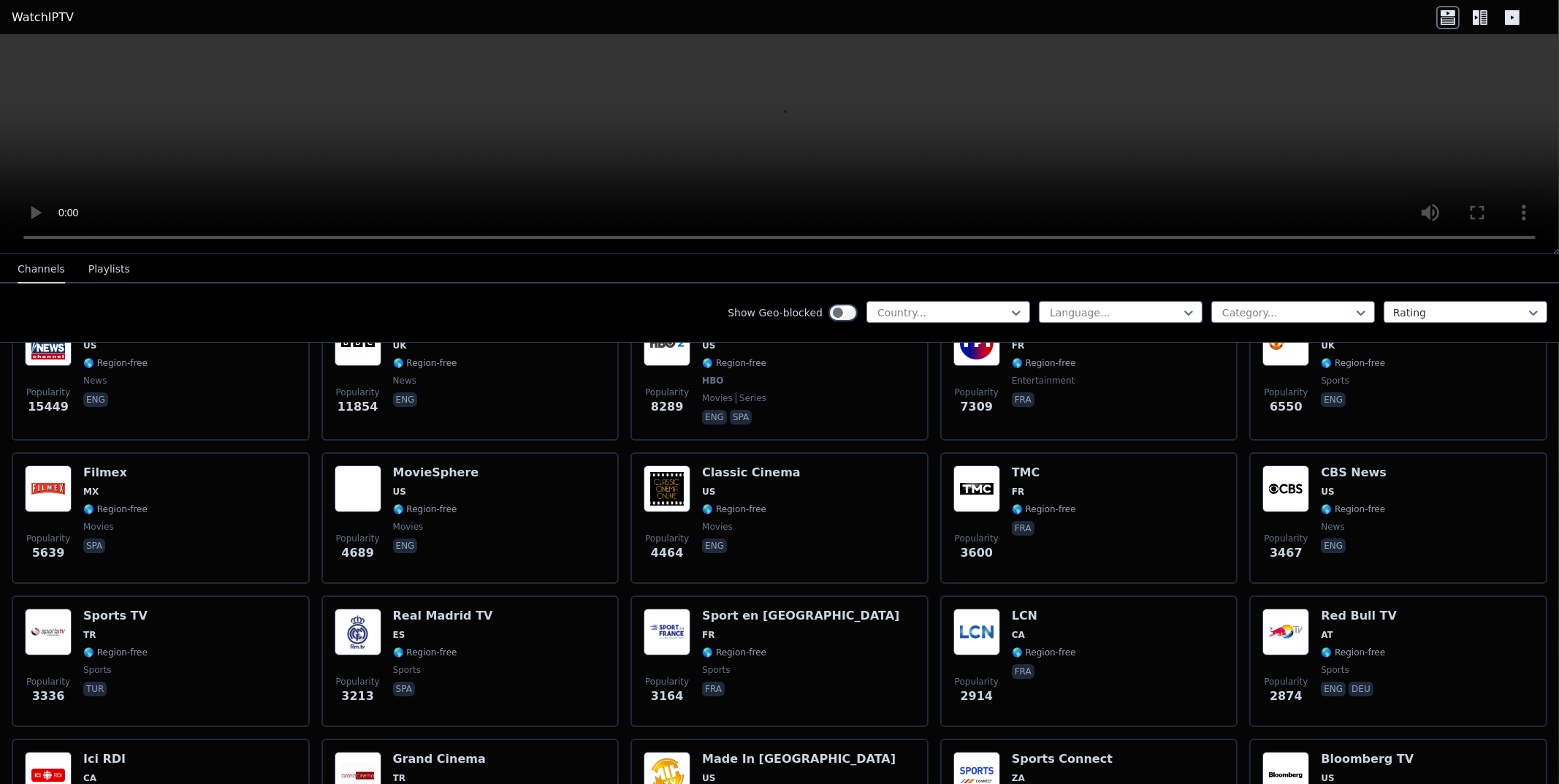
scroll to position [219, 0]
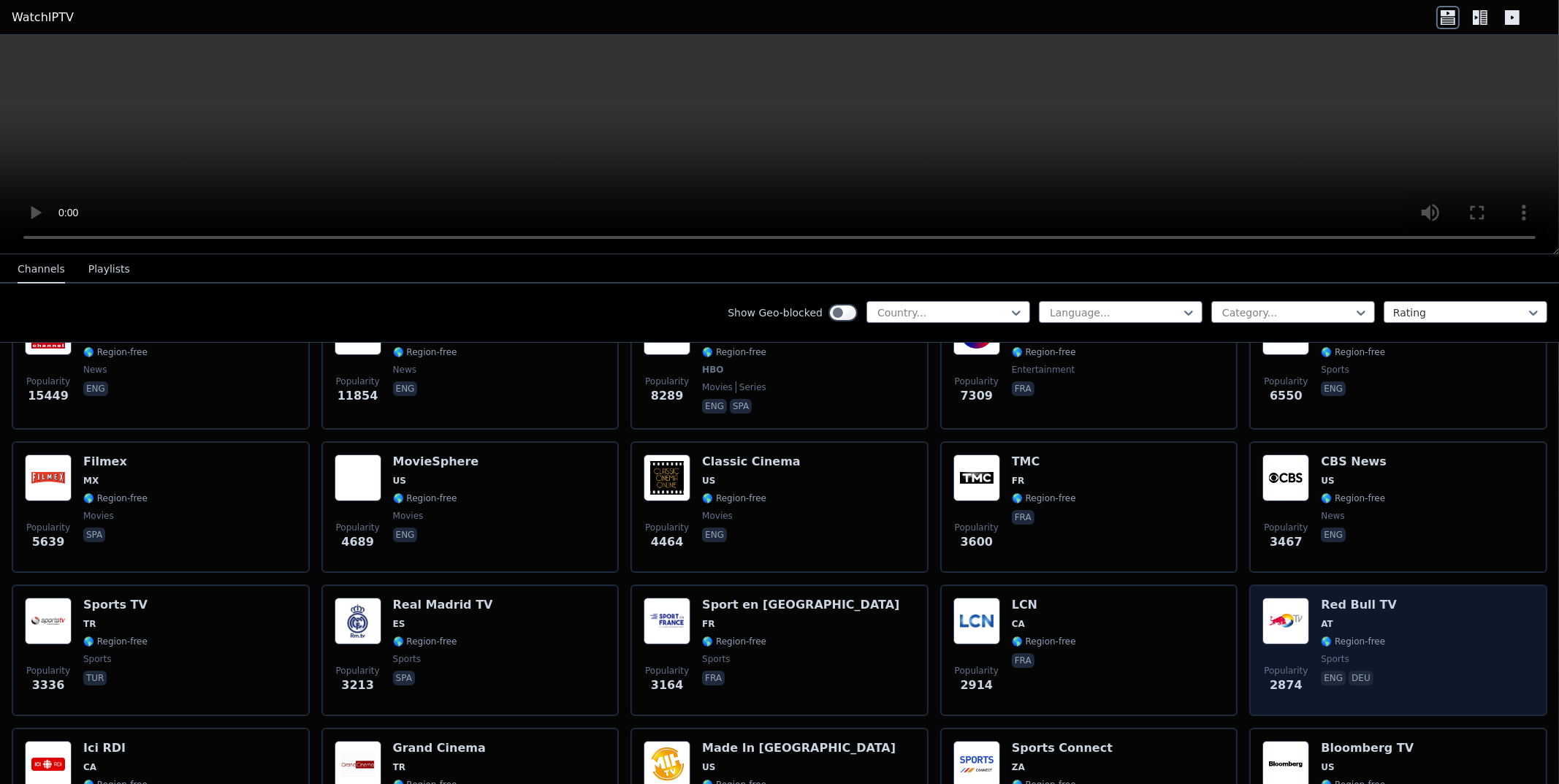
click at [1415, 627] on div "Popularity 2874 Red Bull TV AT 🌎 Region-free sports eng deu" at bounding box center [1398, 650] width 271 height 105
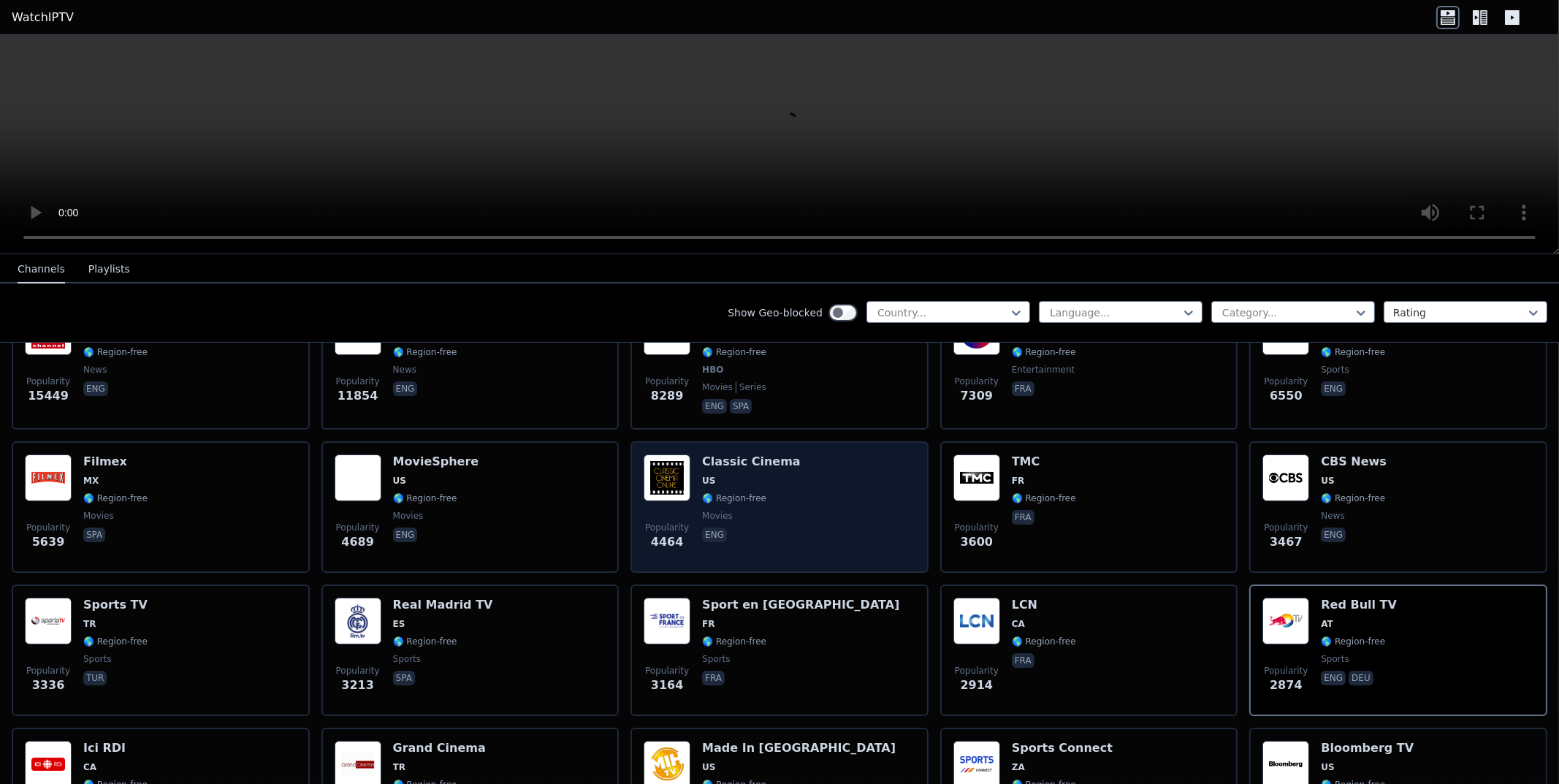
scroll to position [0, 0]
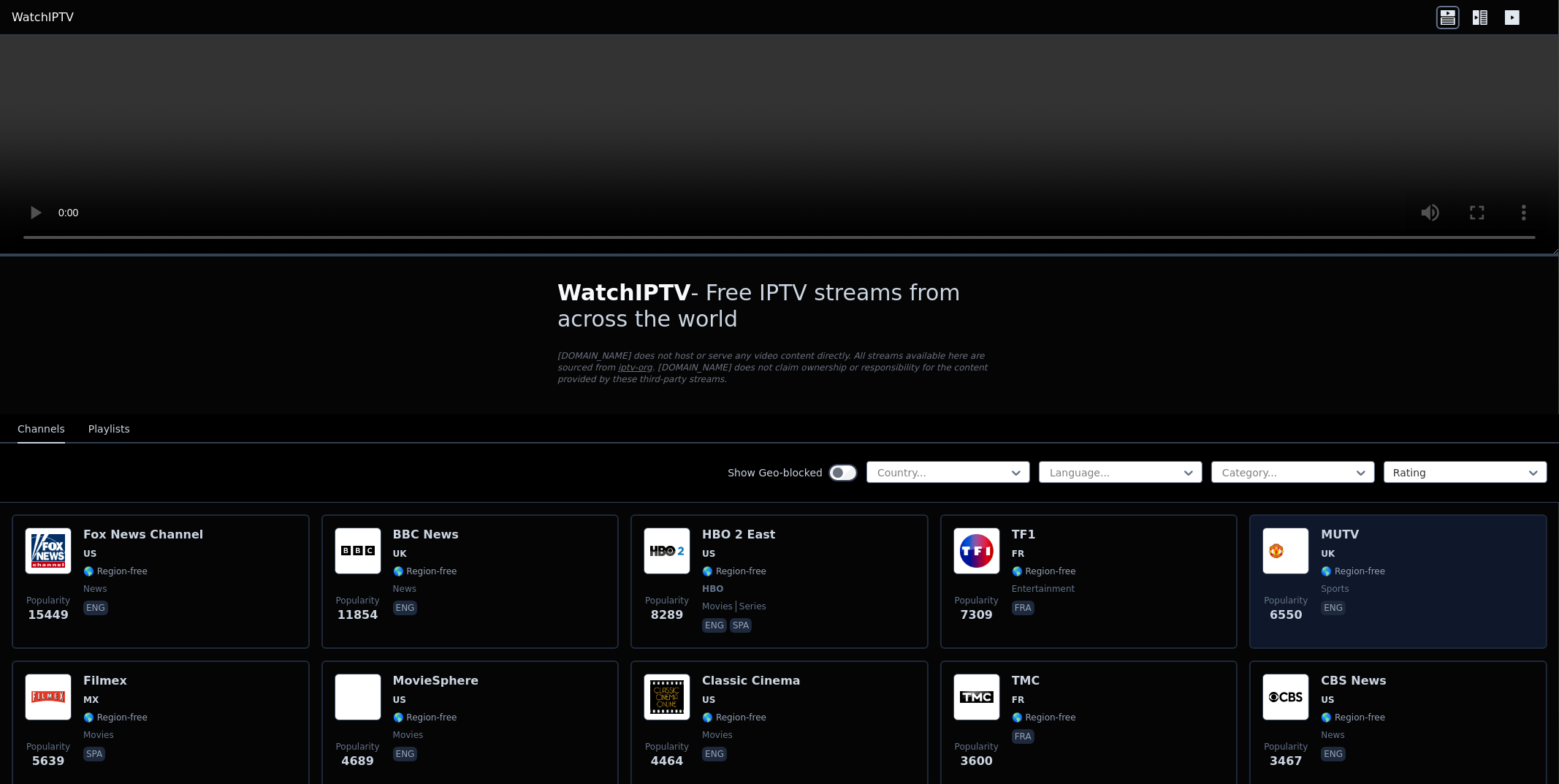
click at [1419, 616] on div "Popularity 6550 MUTV [GEOGRAPHIC_DATA] 🌎 Region-free sports eng" at bounding box center [1398, 581] width 271 height 108
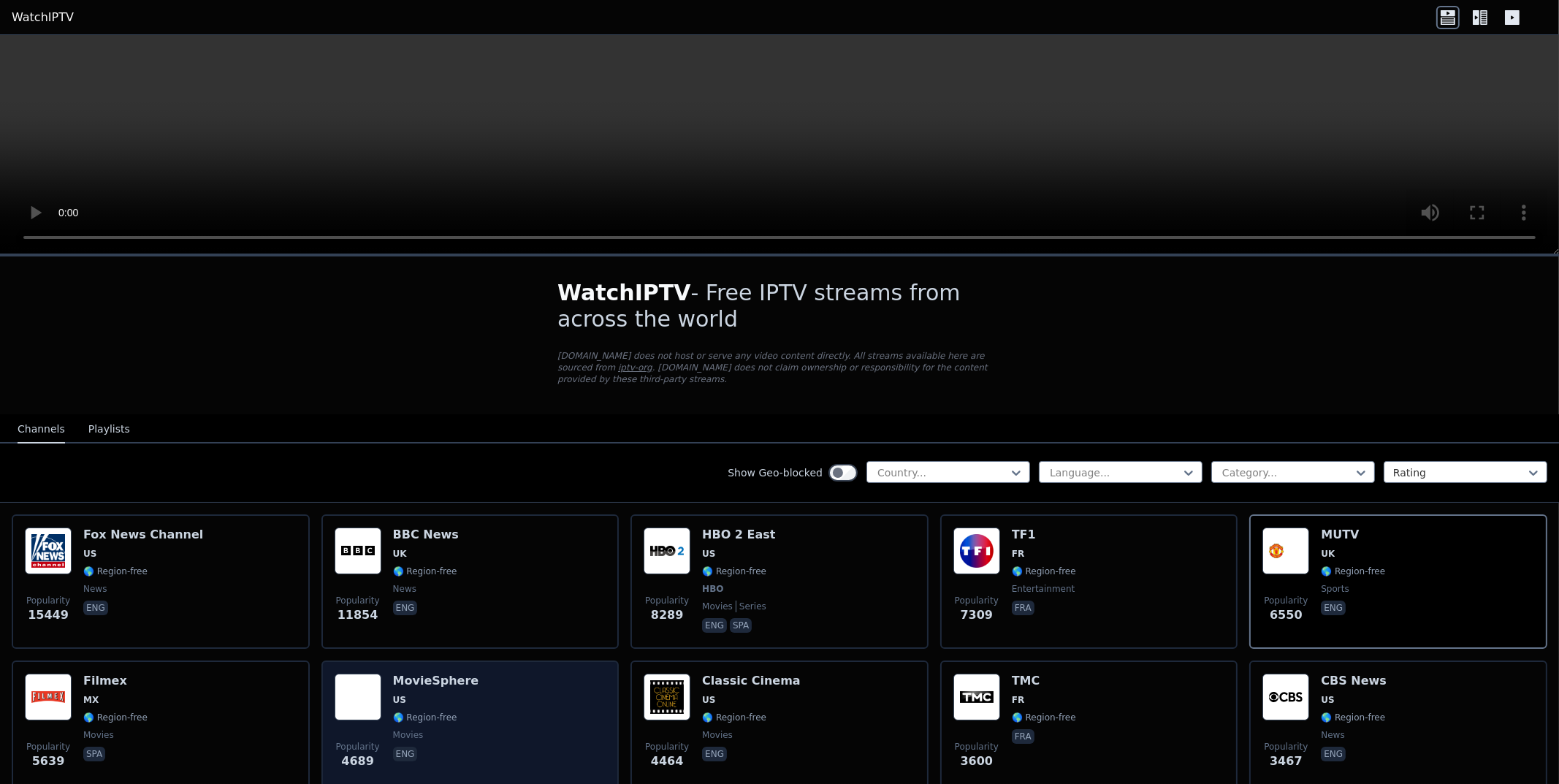
click at [441, 694] on span "US" at bounding box center [435, 700] width 87 height 12
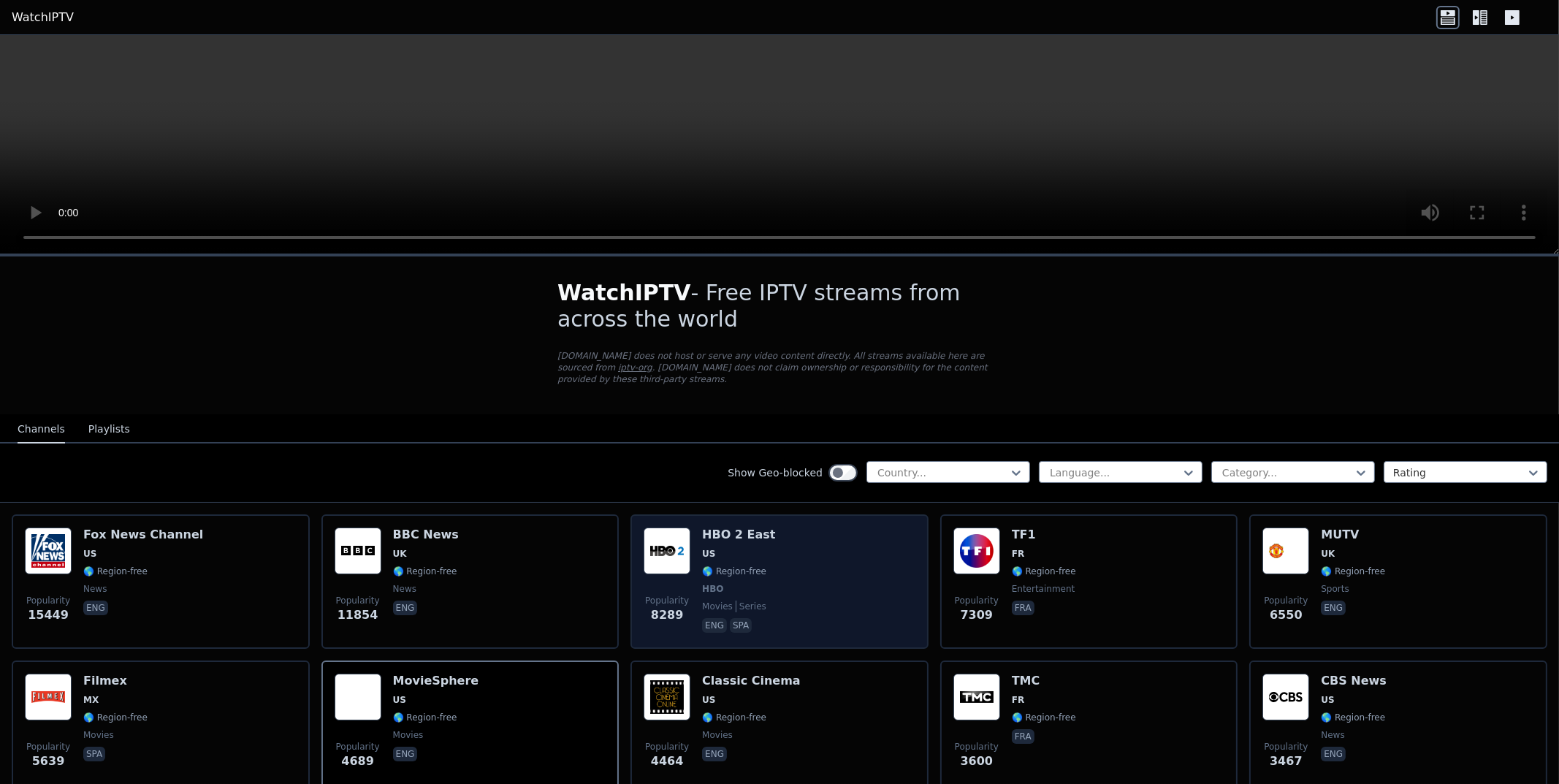
click at [775, 539] on div "Popularity 8289 HBO 2 East US 🌎 Region-free HBO movies series eng spa" at bounding box center [779, 581] width 271 height 108
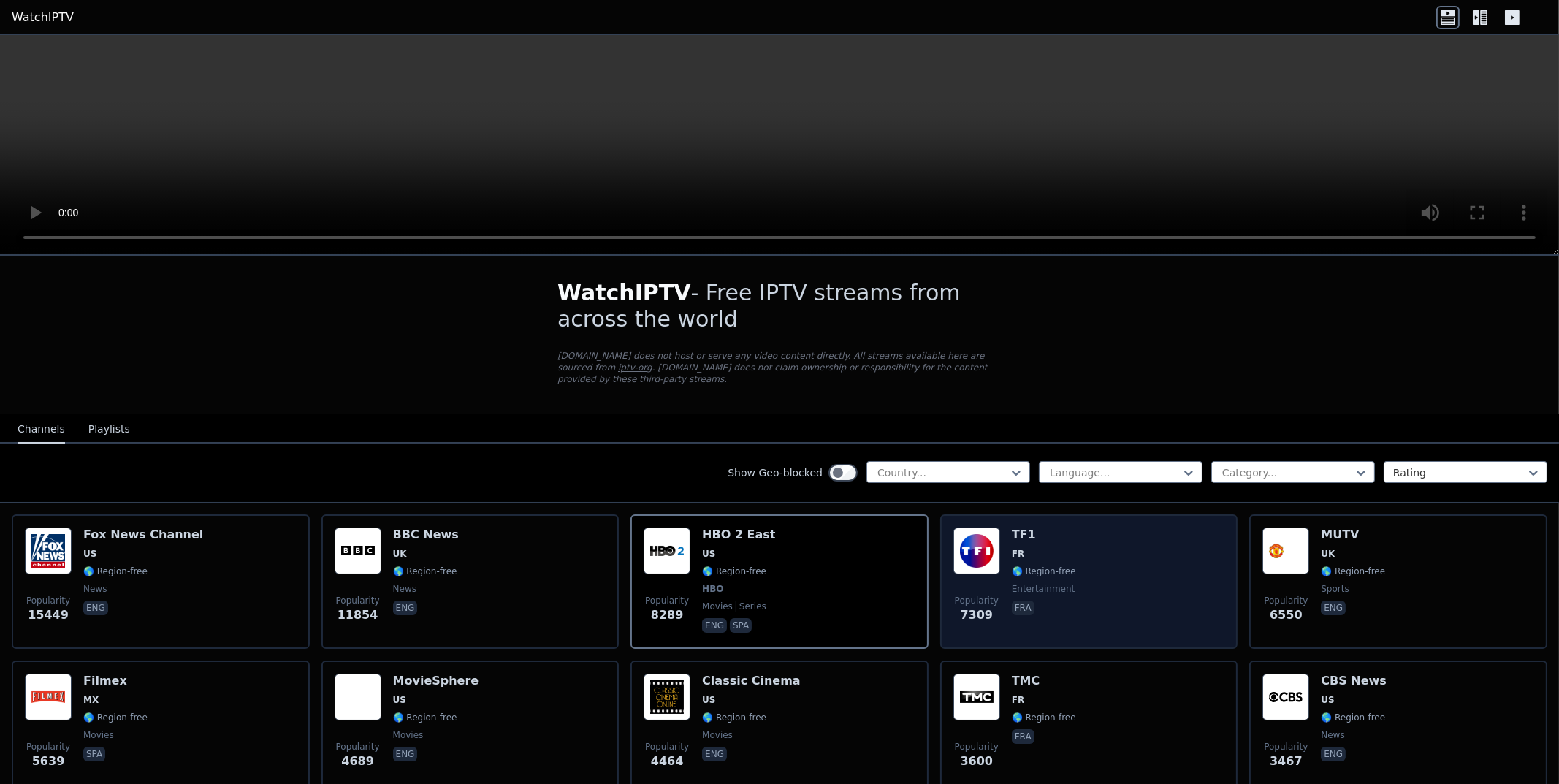
click at [1131, 528] on div "Popularity 7309 TF1 FR 🌎 Region-free entertainment fra" at bounding box center [1089, 581] width 271 height 108
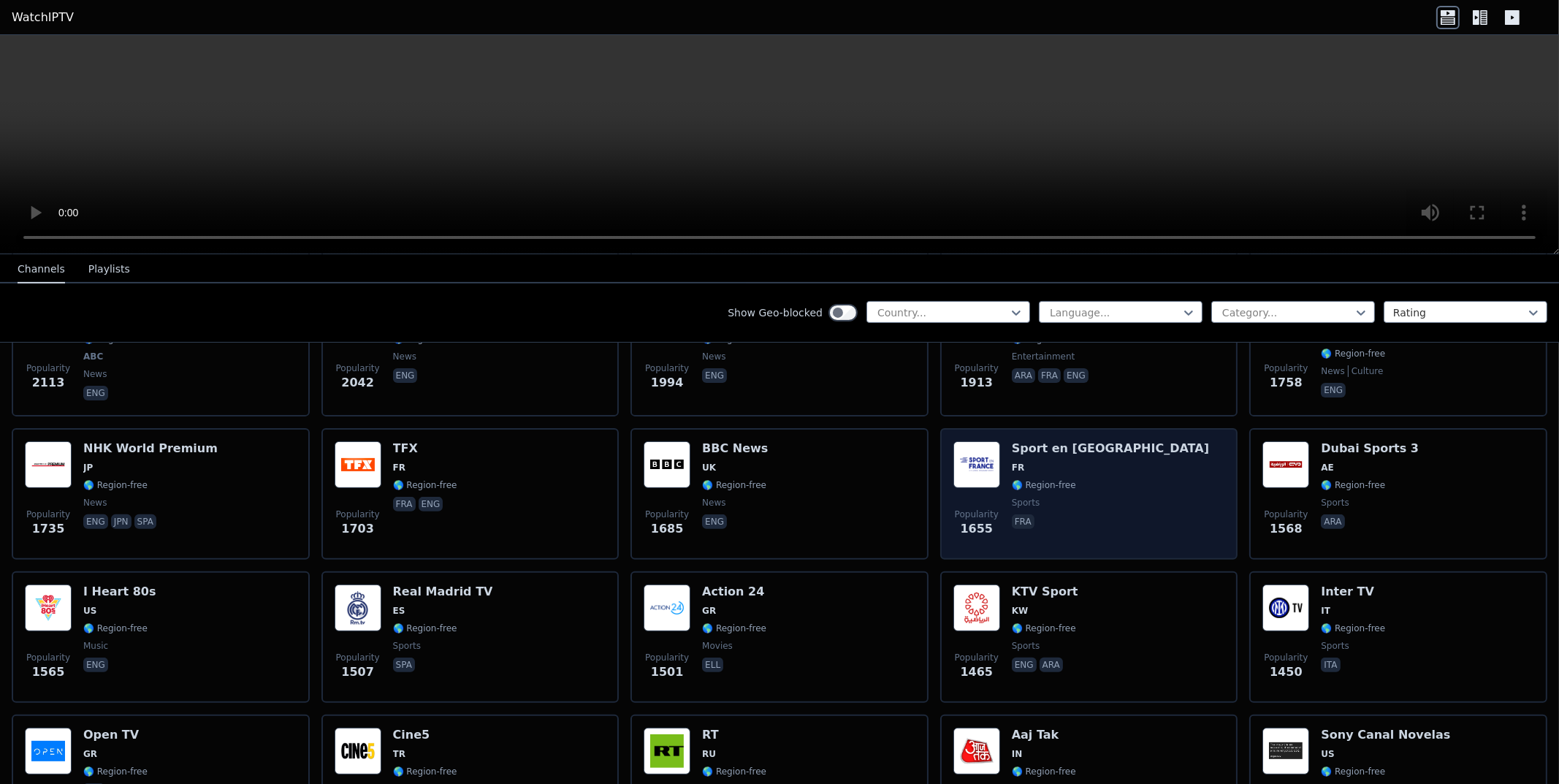
scroll to position [876, 0]
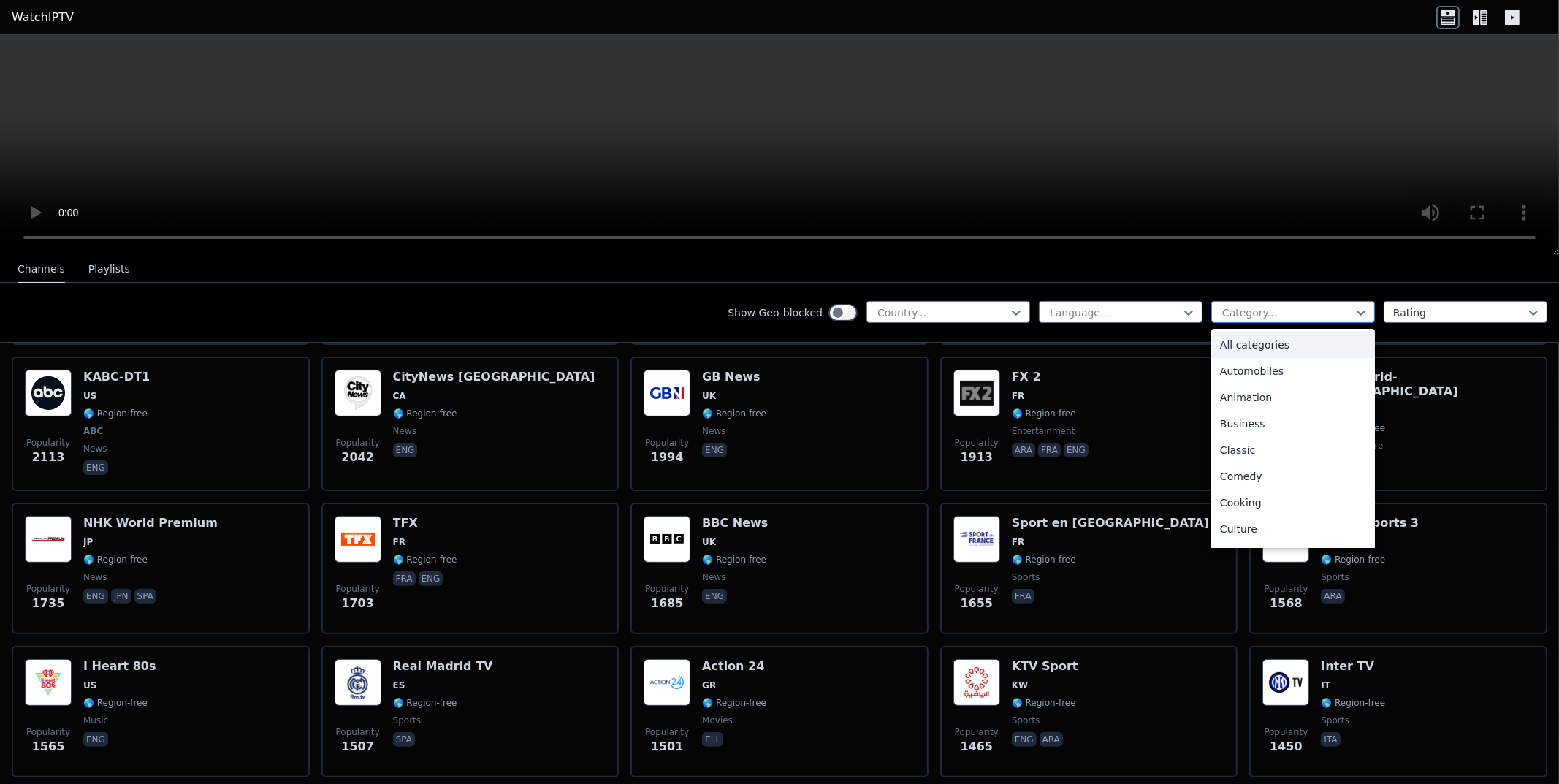
click at [1260, 306] on div at bounding box center [1288, 312] width 133 height 15
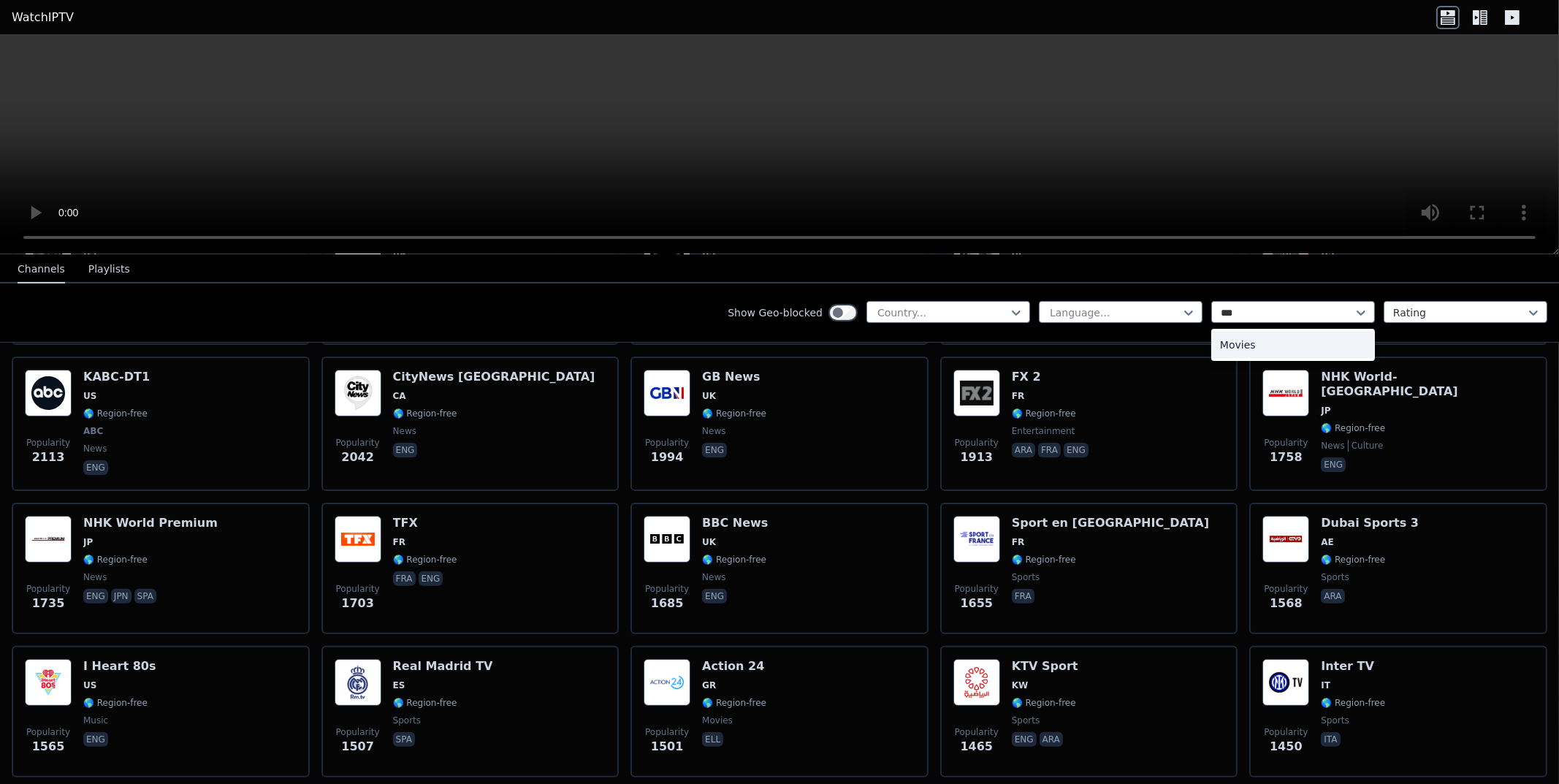
type input "****"
click at [1246, 349] on div "Movies" at bounding box center [1294, 345] width 164 height 26
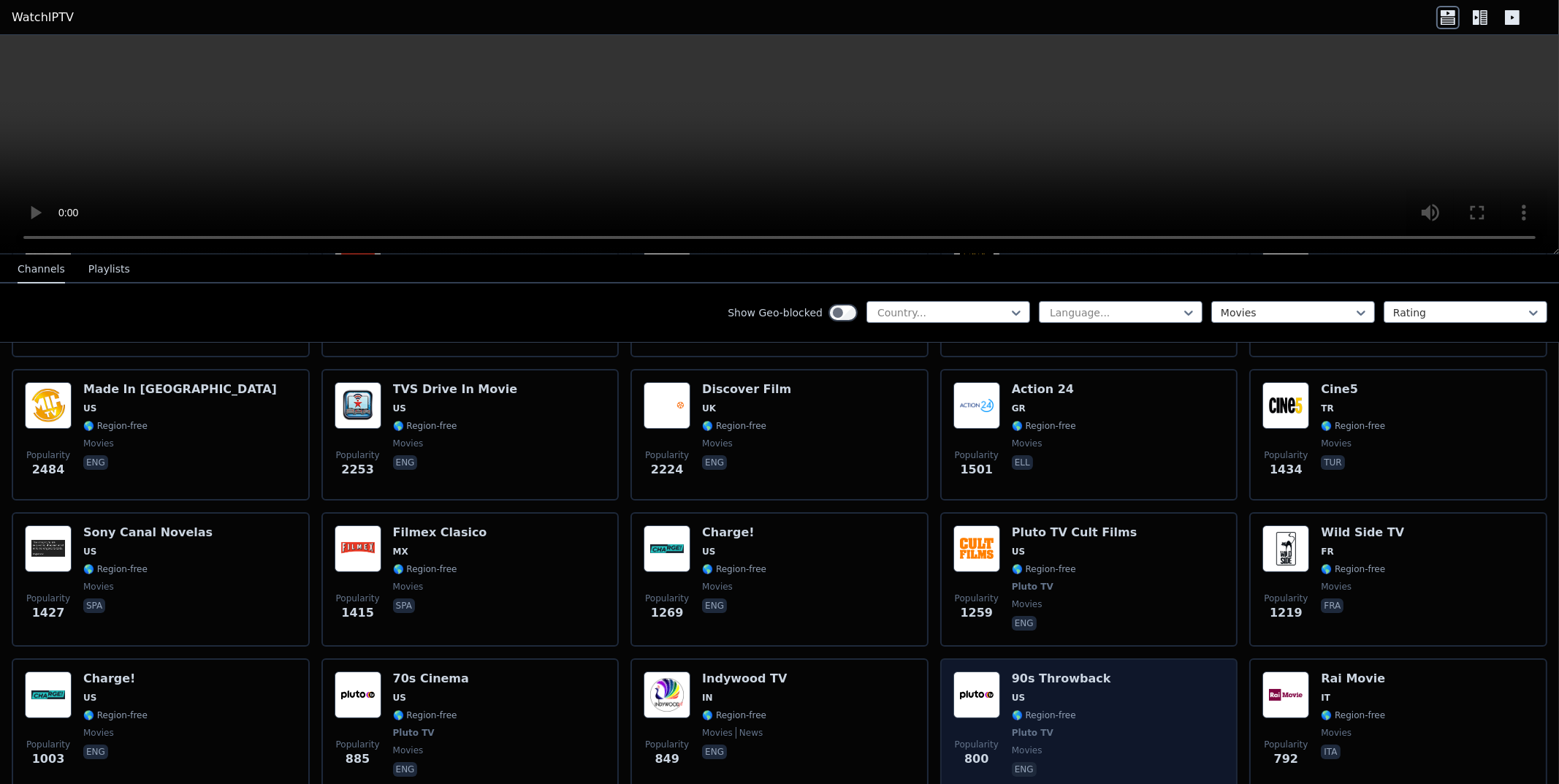
scroll to position [365, 0]
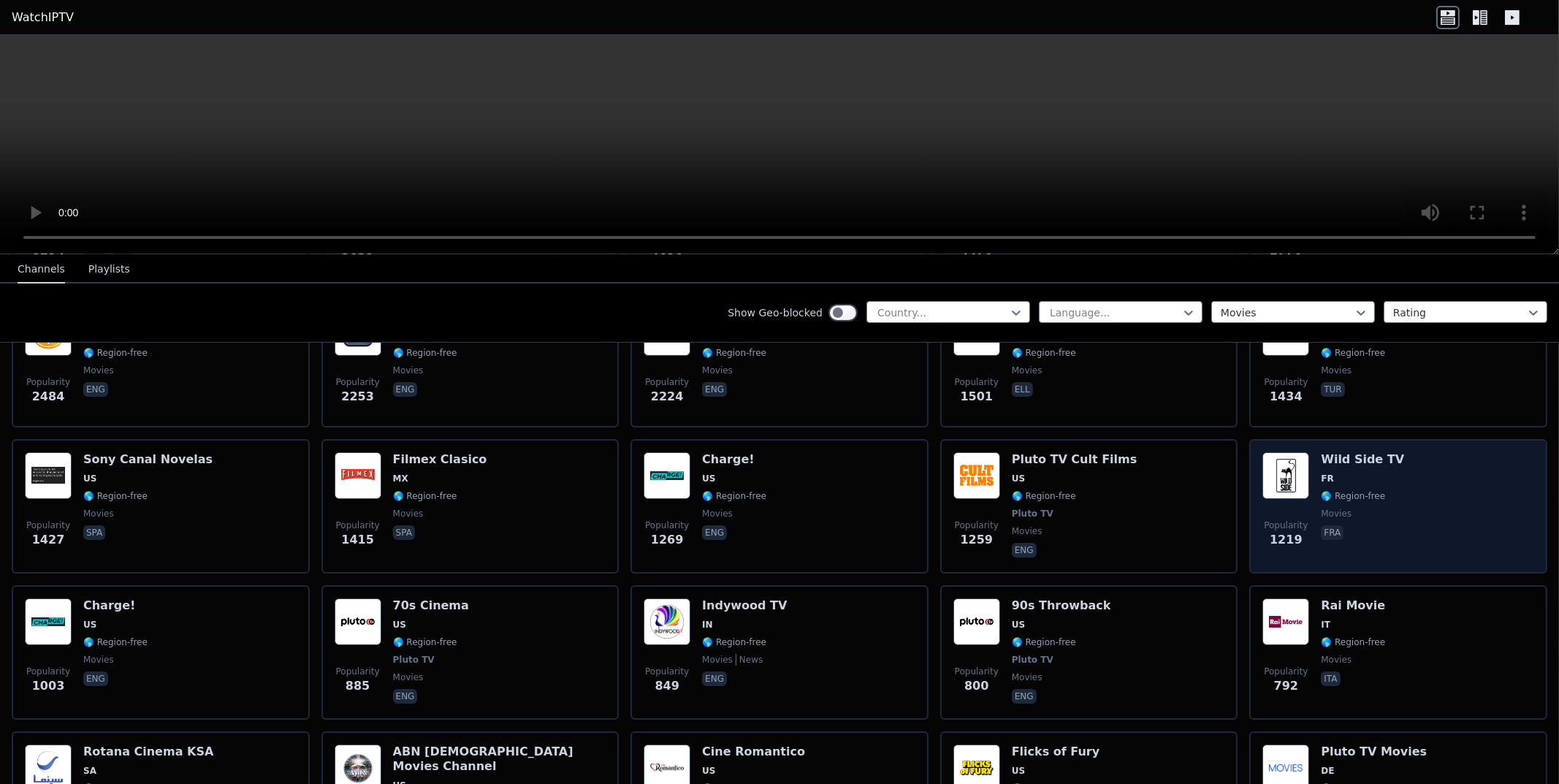
click at [1460, 473] on div "Popularity 1219 Wild Side TV FR 🌎 Region-free movies fra" at bounding box center [1398, 506] width 271 height 108
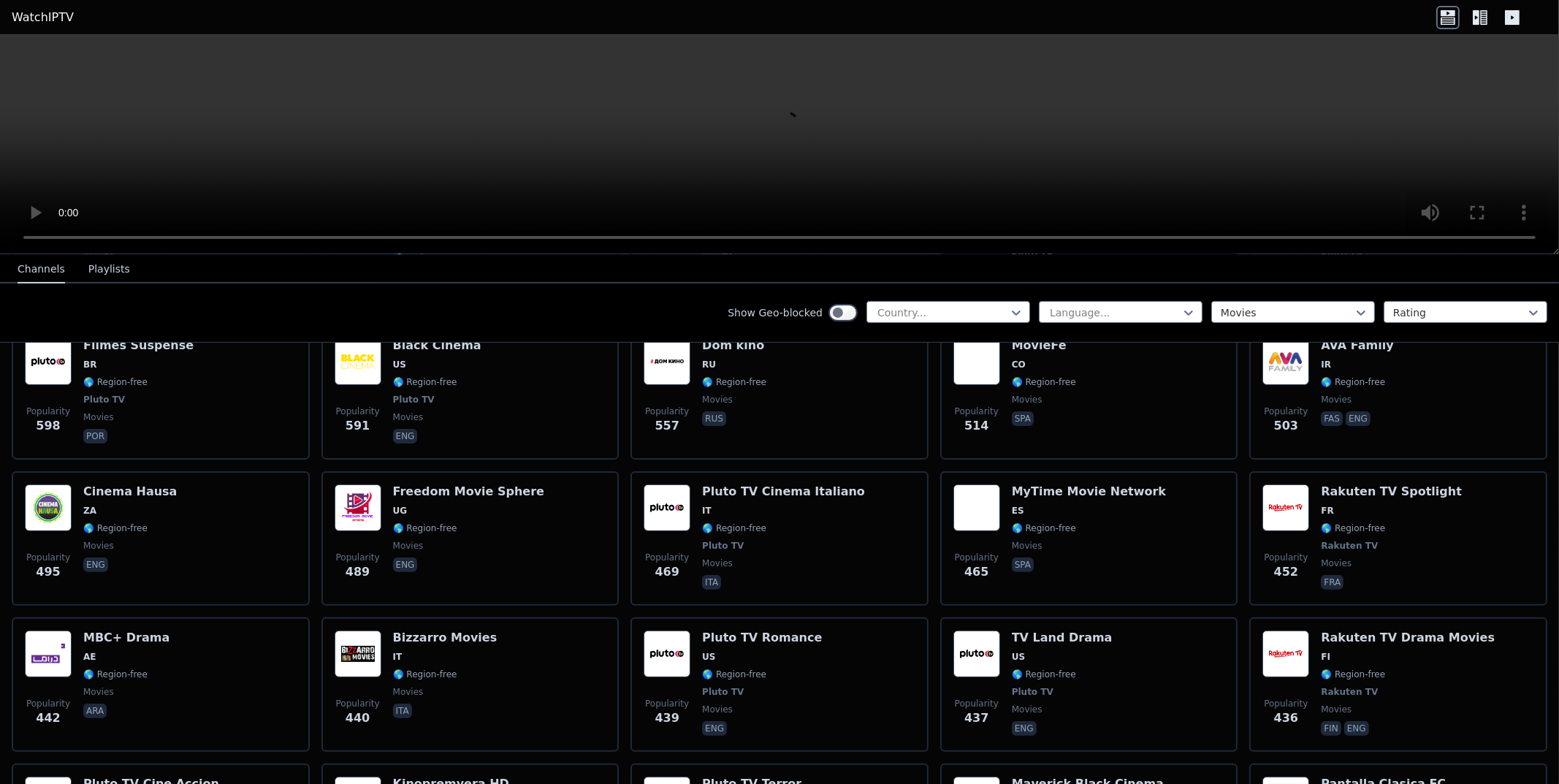
scroll to position [946, 0]
